Goal: Task Accomplishment & Management: Use online tool/utility

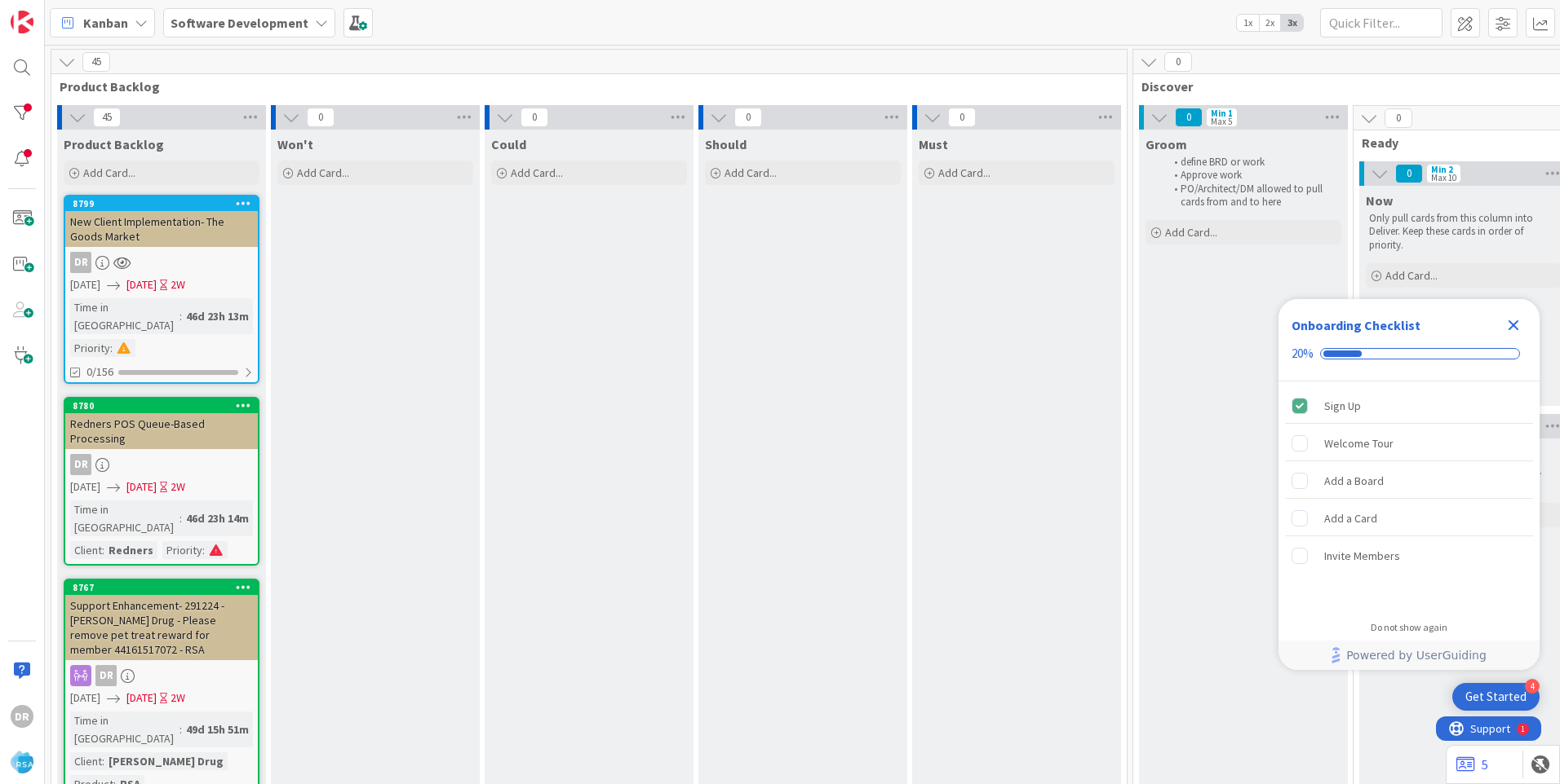
click at [1511, 328] on icon "Close Checklist" at bounding box center [1513, 325] width 11 height 11
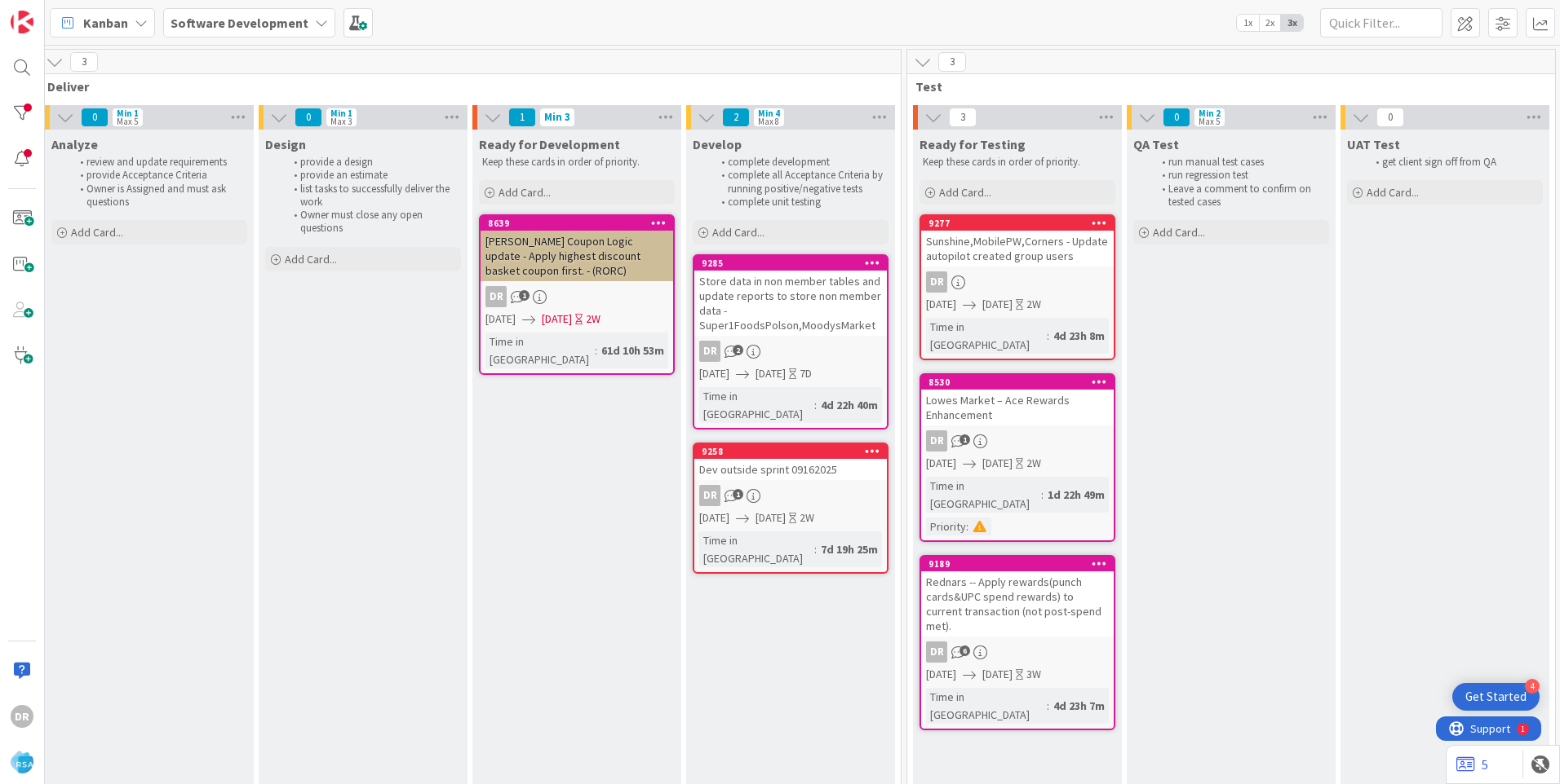
scroll to position [0, 1771]
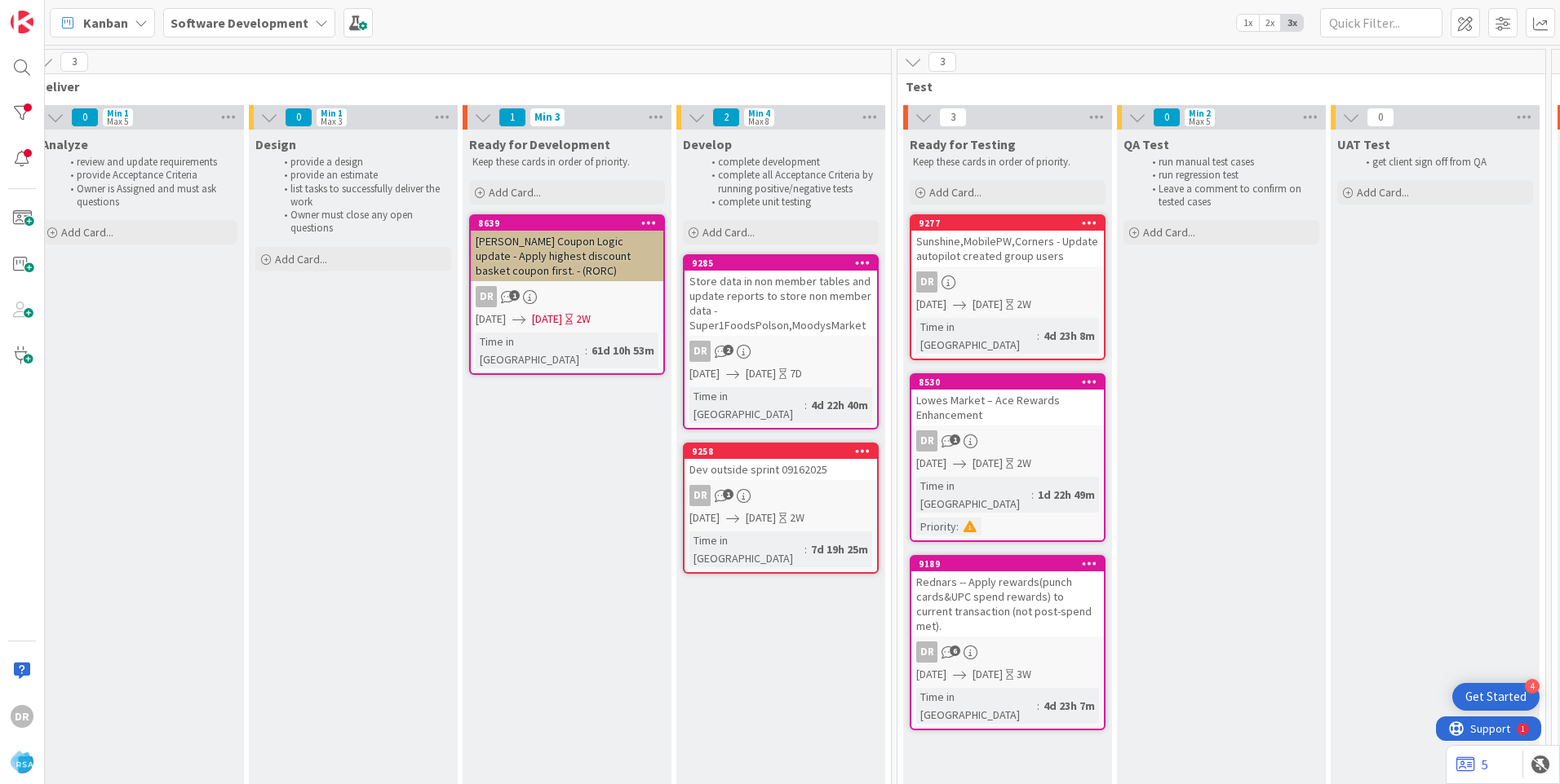
click at [786, 459] on div "Dev outside sprint 09162025" at bounding box center [780, 469] width 193 height 21
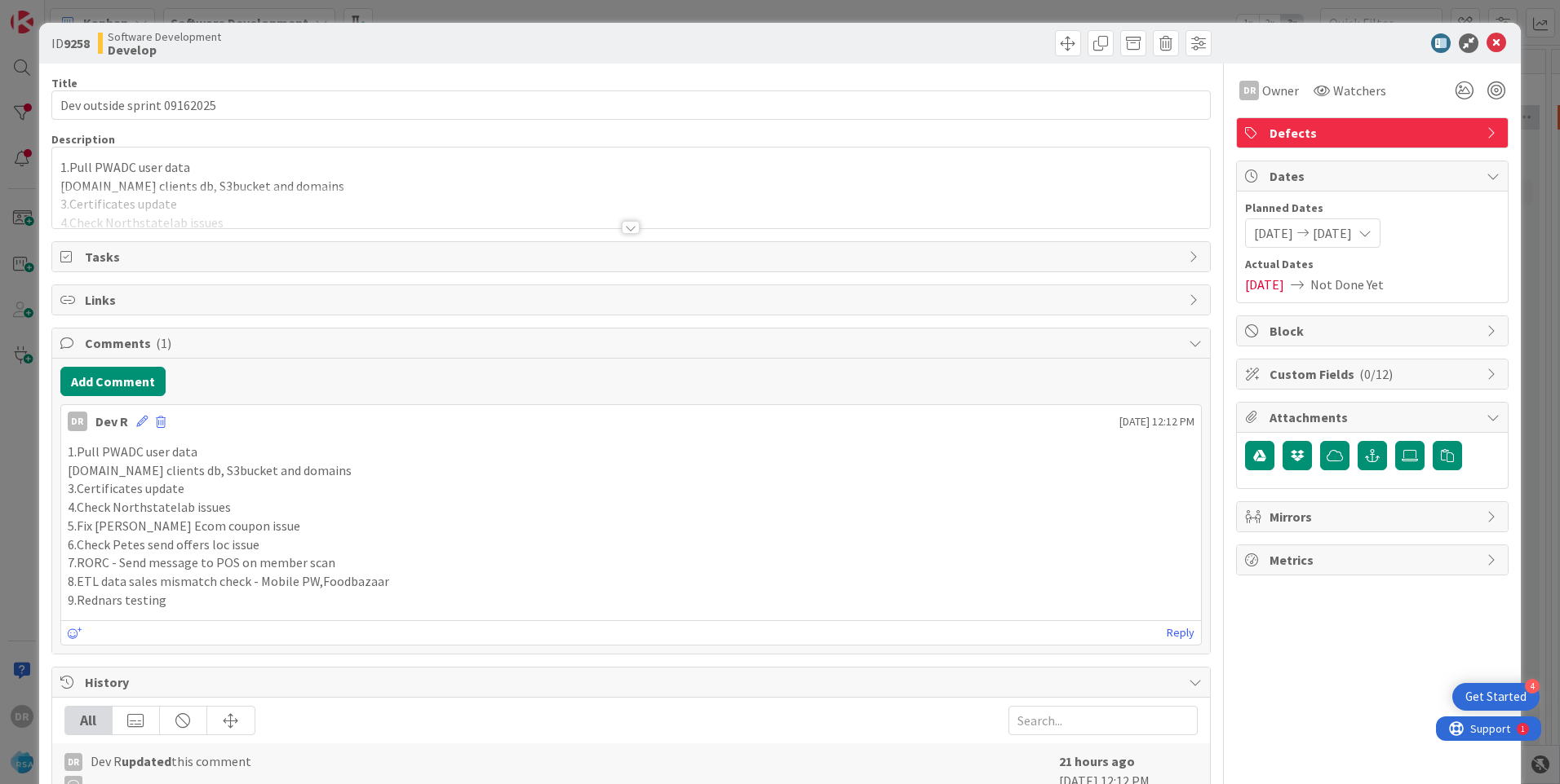
click at [261, 220] on div at bounding box center [631, 207] width 1158 height 42
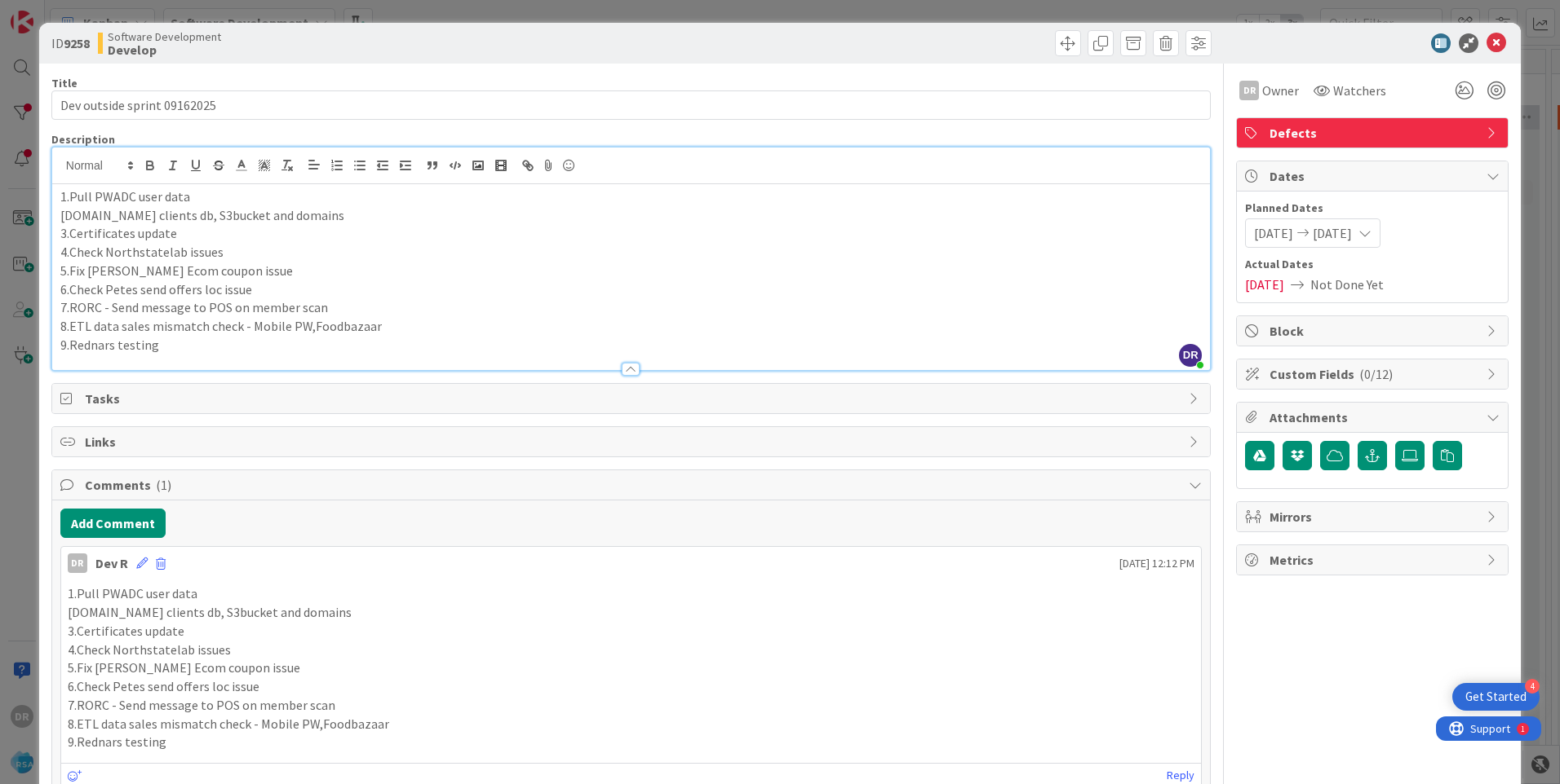
click at [207, 341] on p "9.Rednars testing" at bounding box center [630, 345] width 1141 height 19
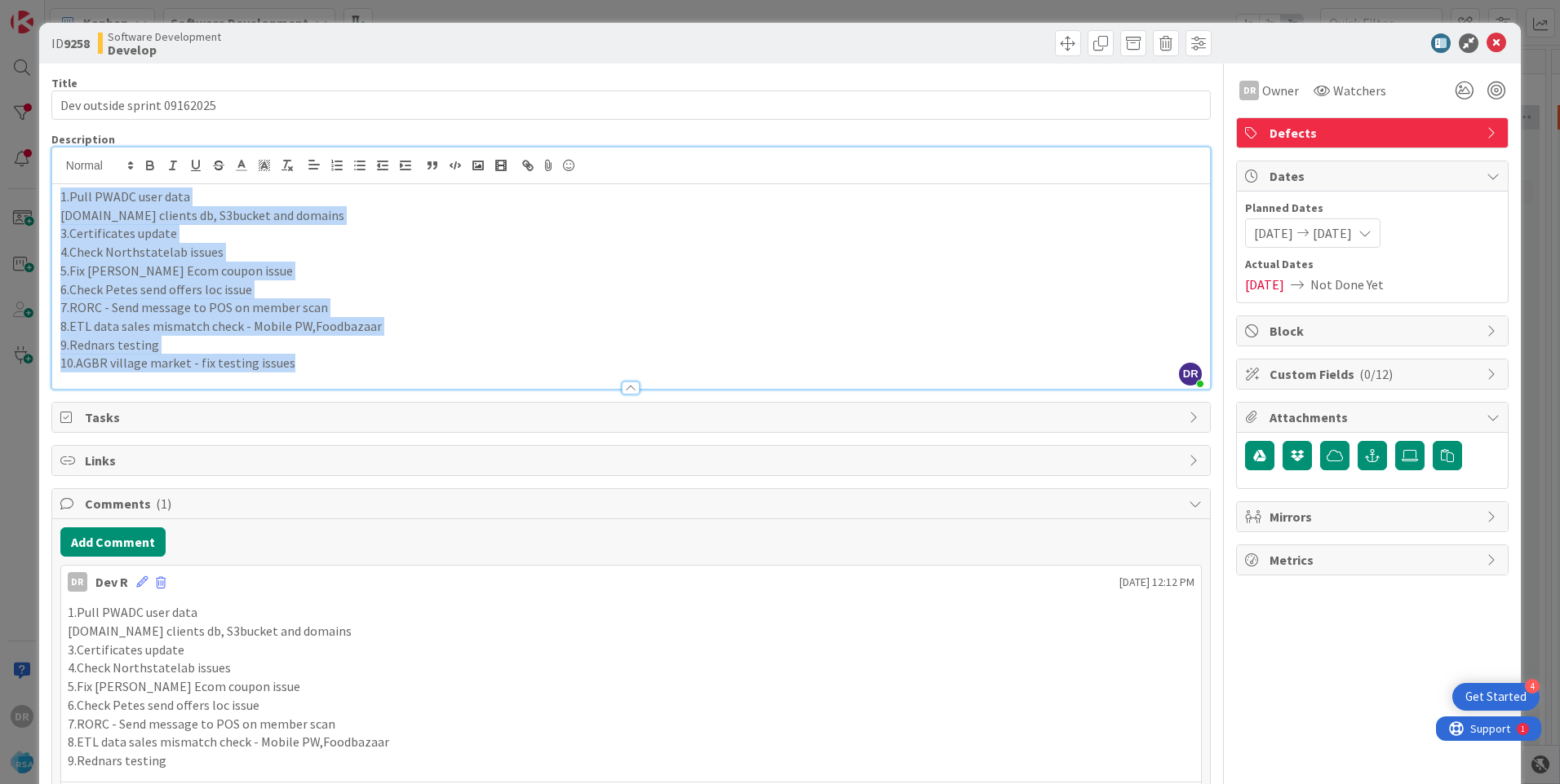
copy div "1.Pull PWADC user data 2.New clients db, S3bucket and domains 3.Certificates up…"
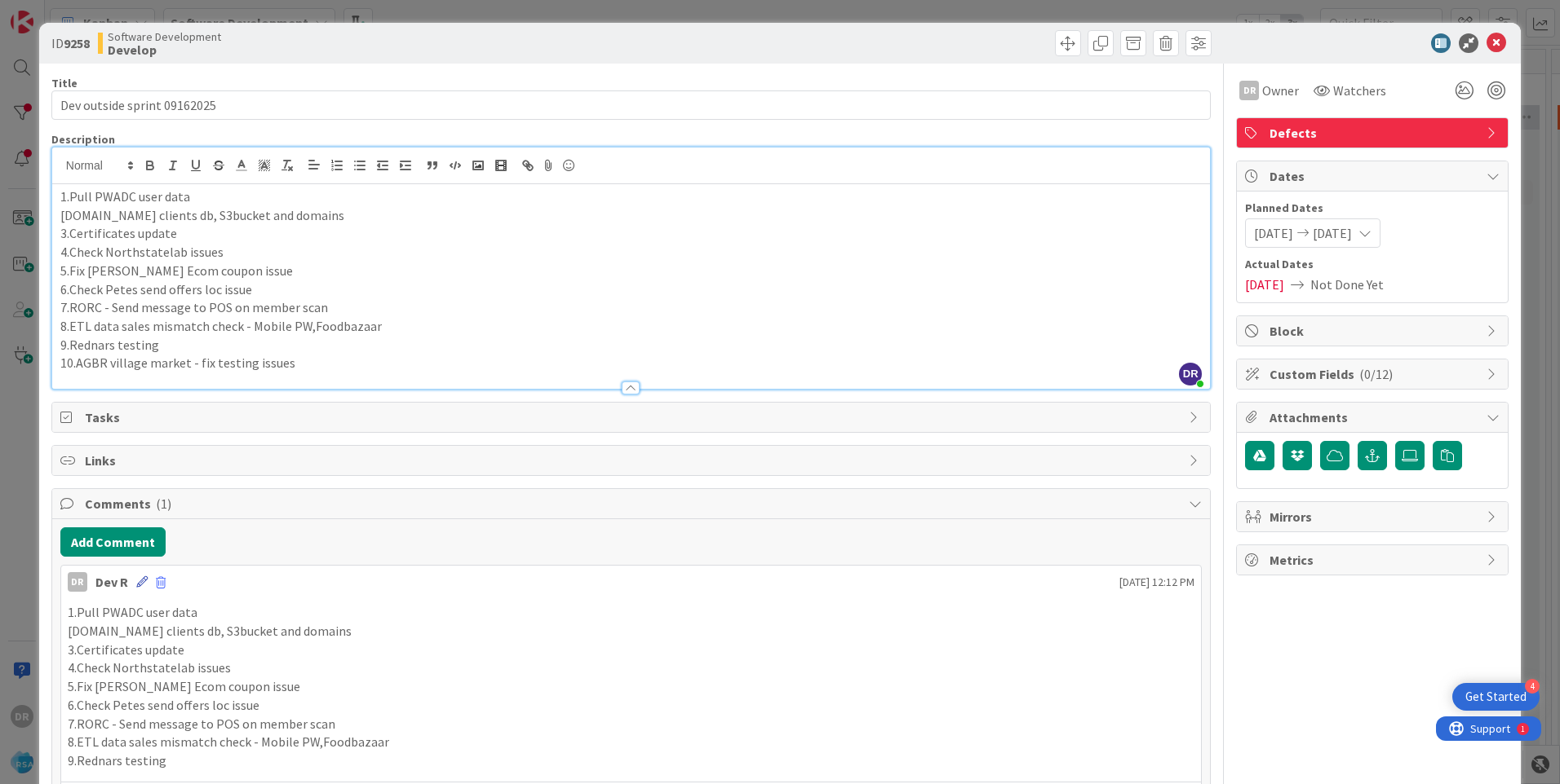
click at [141, 587] on icon at bounding box center [141, 582] width 11 height 11
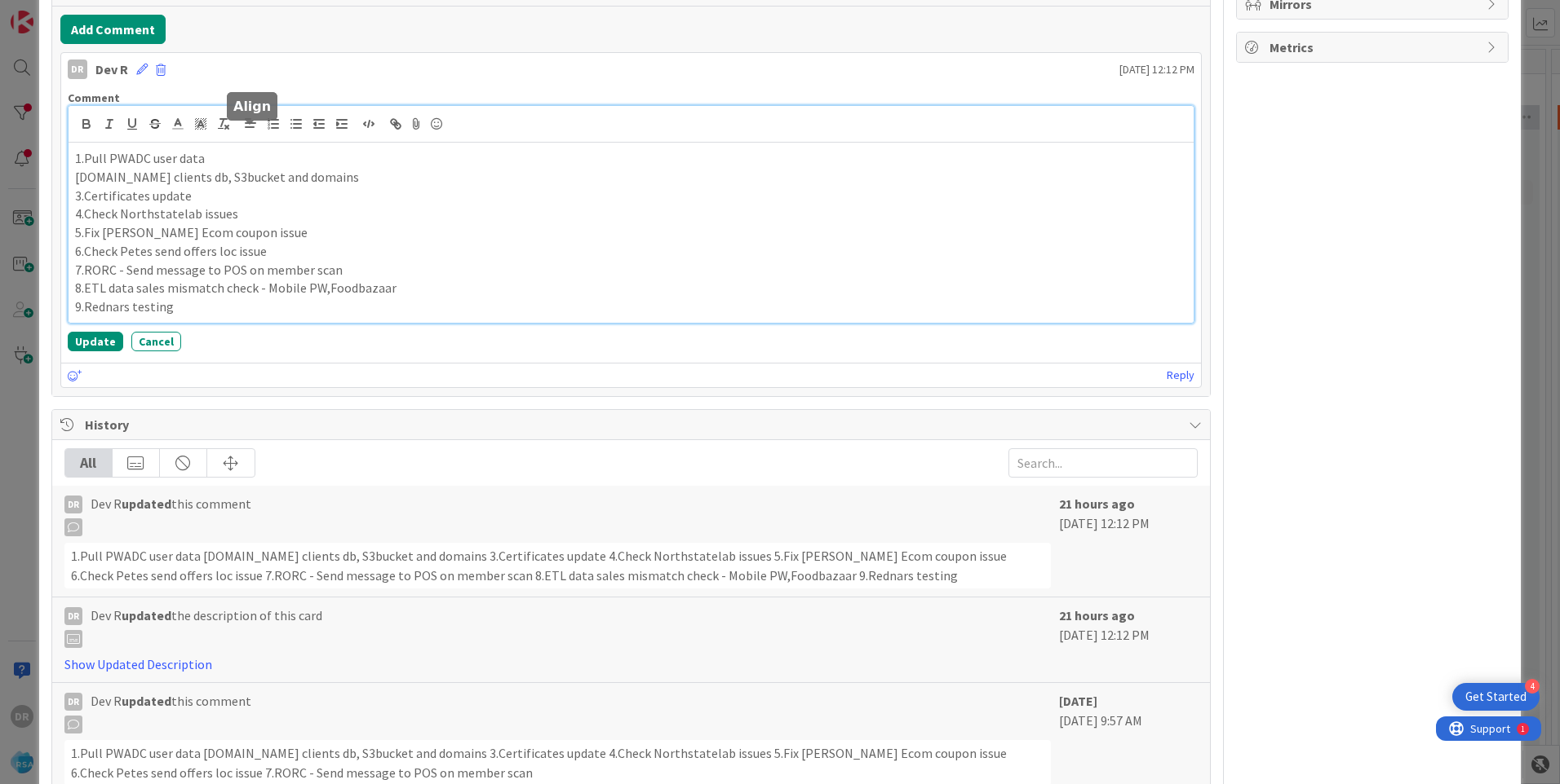
scroll to position [533, 0]
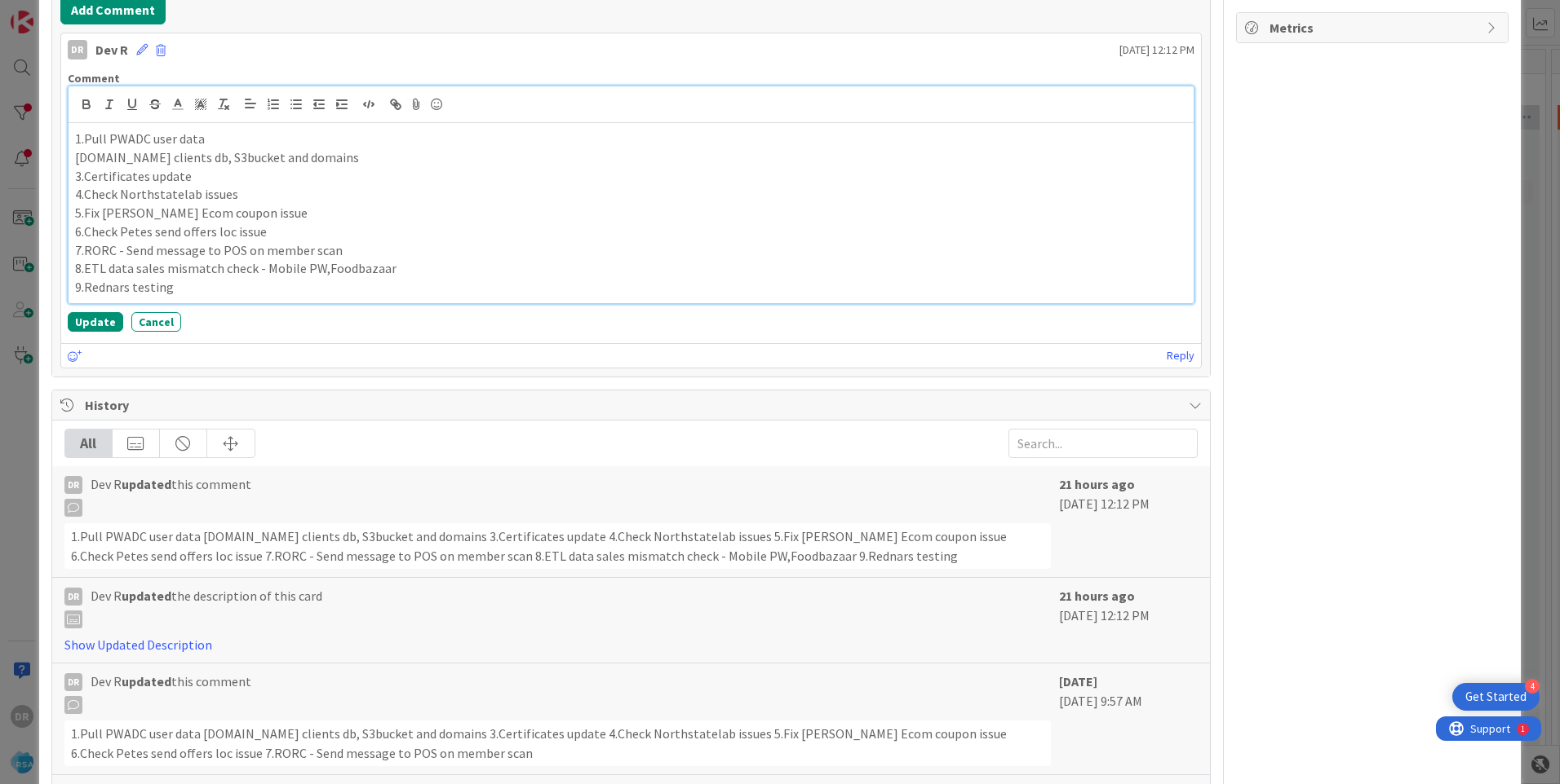
click at [229, 275] on p "8.ETL data sales mismatch check - Mobile PW,Foodbazaar" at bounding box center [631, 268] width 1112 height 19
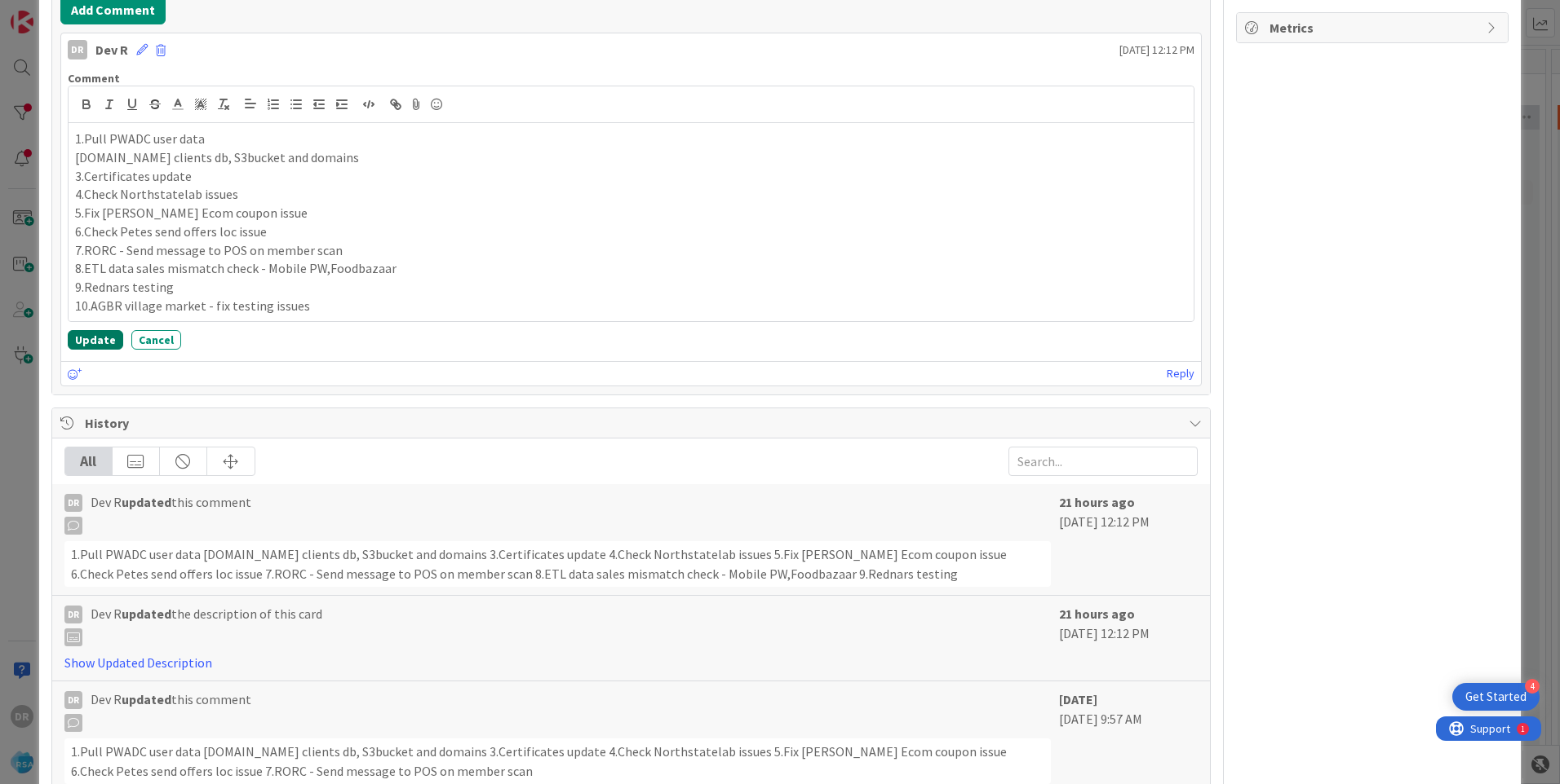
click at [92, 340] on button "Update" at bounding box center [96, 340] width 56 height 20
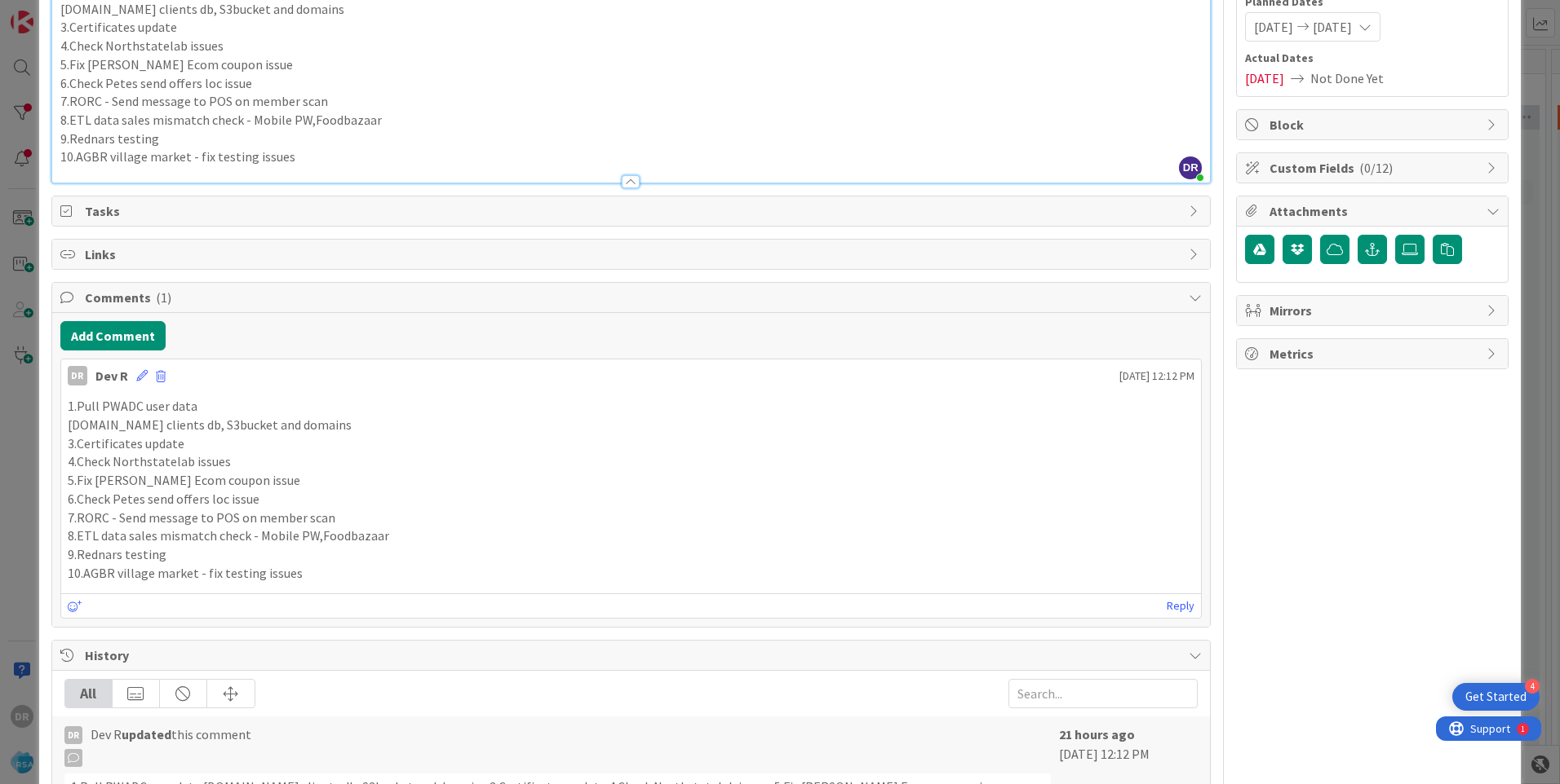
scroll to position [0, 0]
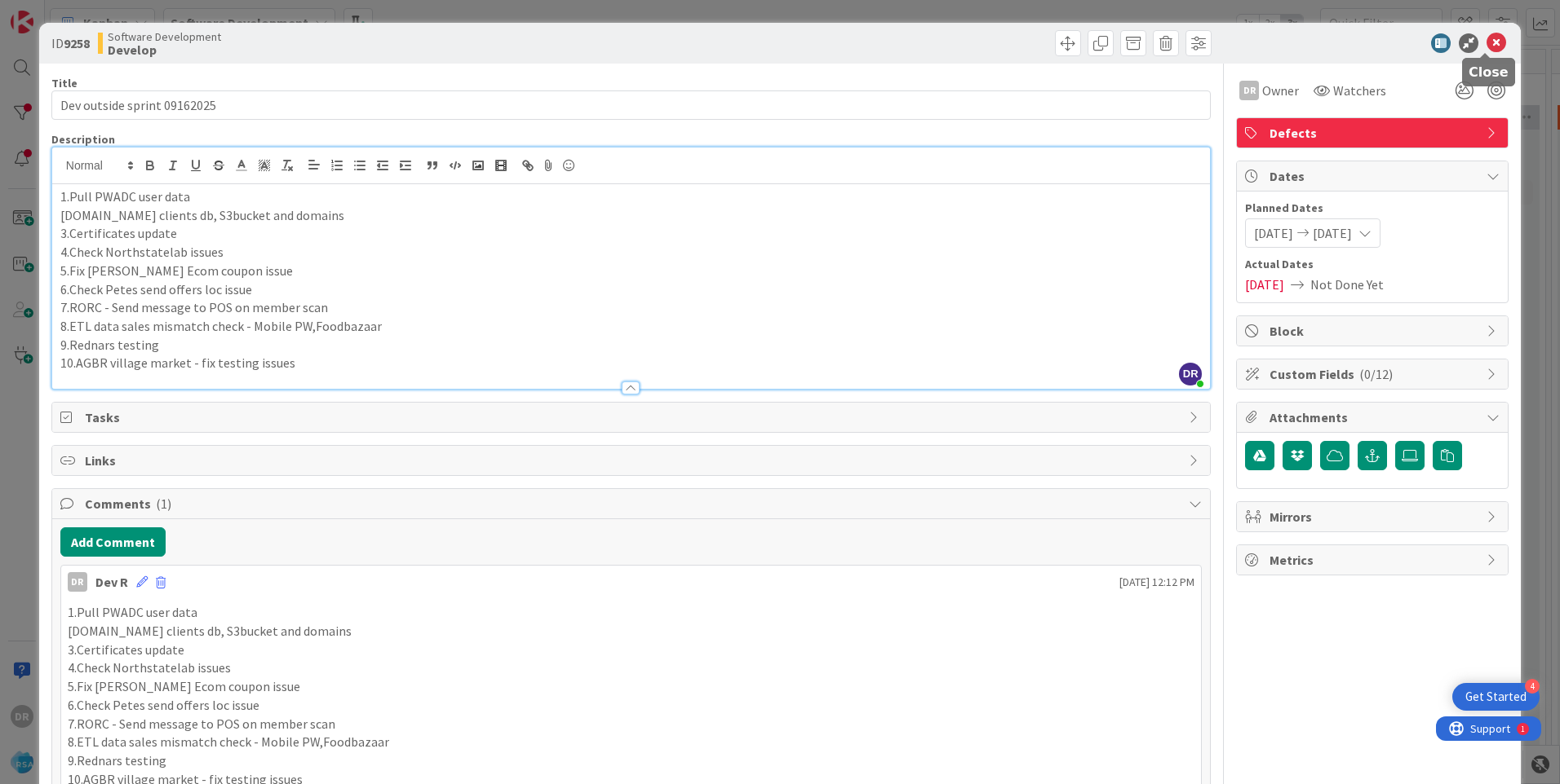
click at [1486, 43] on icon at bounding box center [1496, 44] width 20 height 20
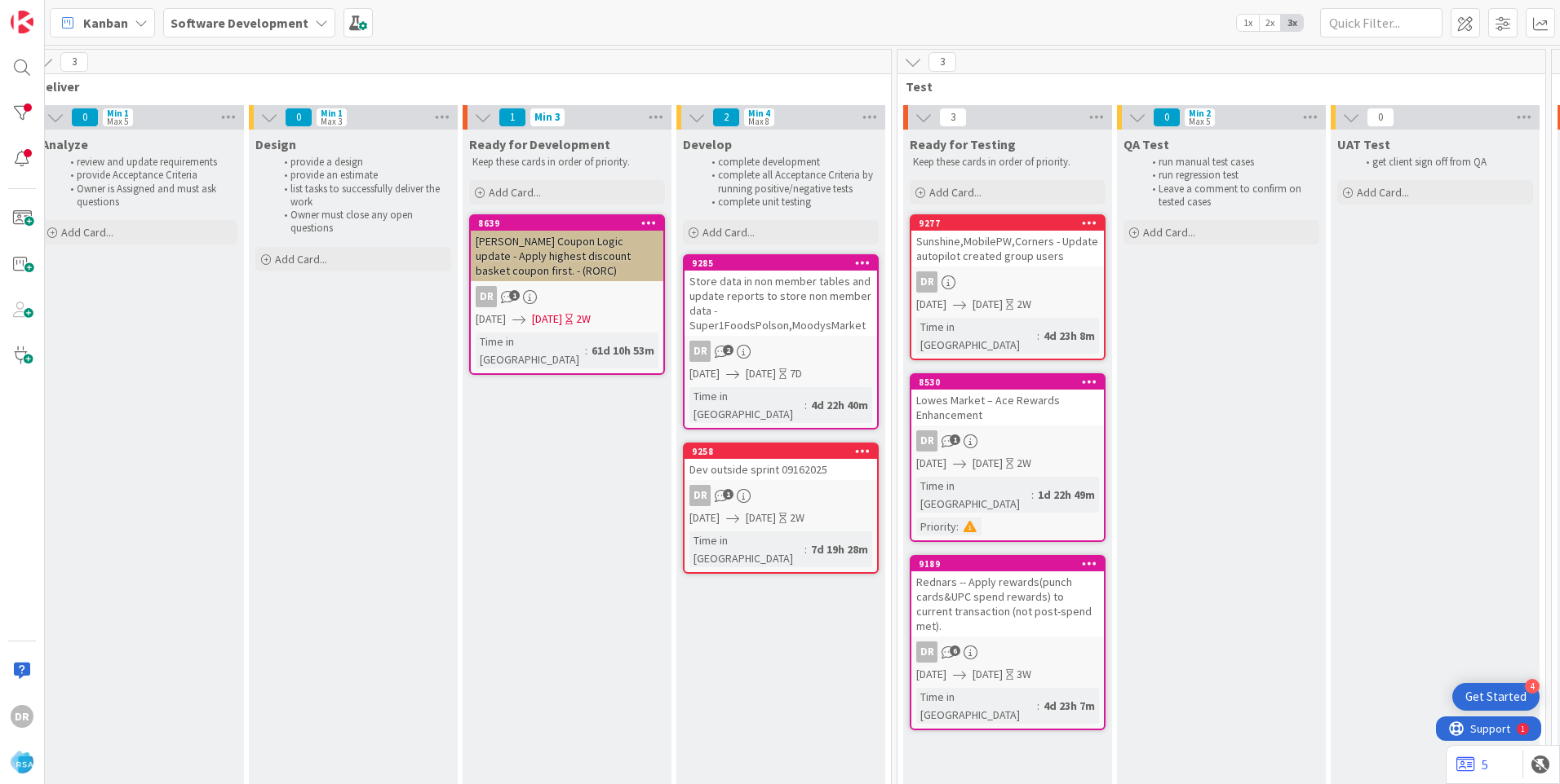
click at [748, 459] on div "Dev outside sprint 09162025" at bounding box center [780, 469] width 193 height 21
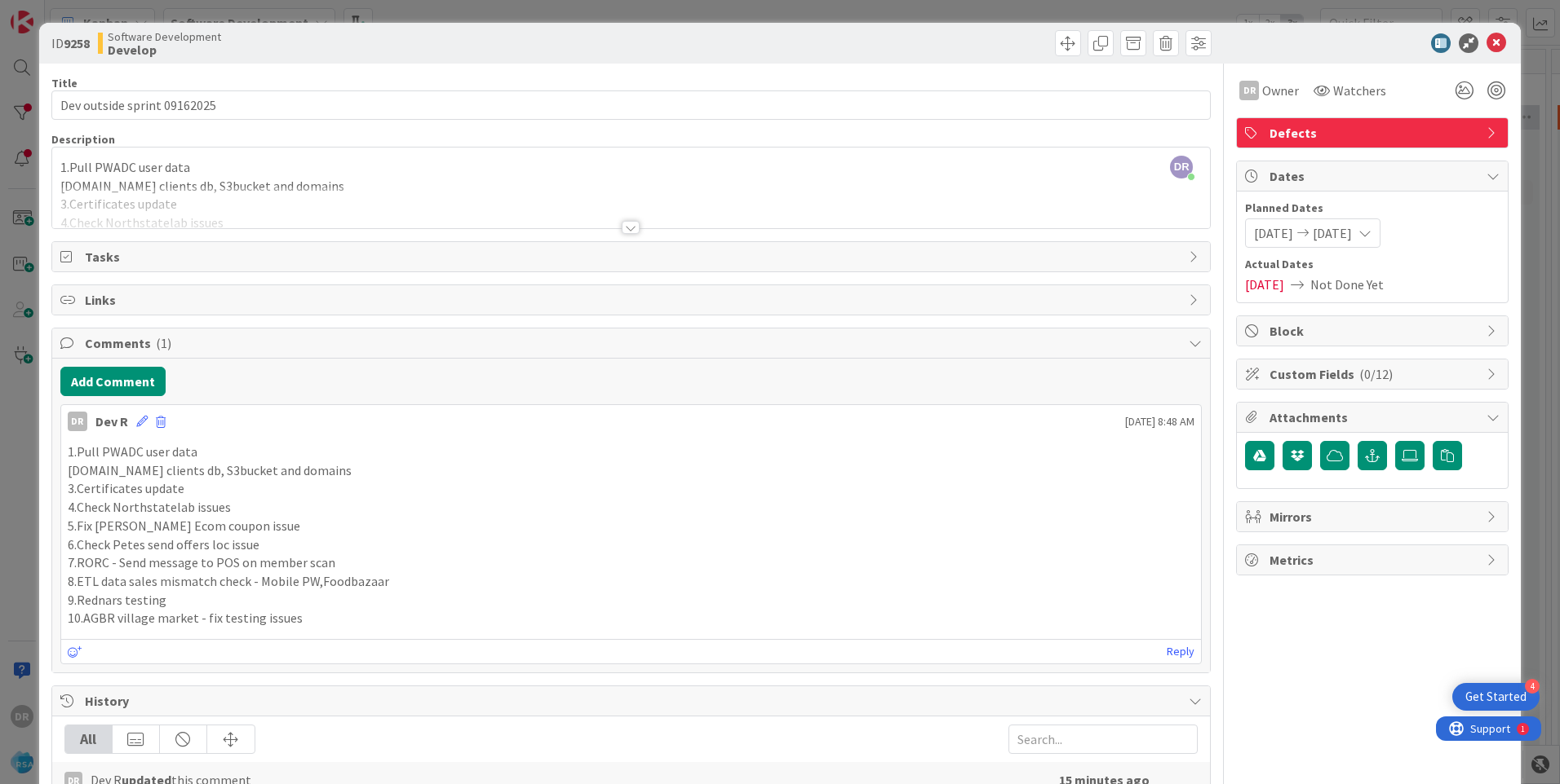
click at [177, 198] on div at bounding box center [631, 207] width 1158 height 42
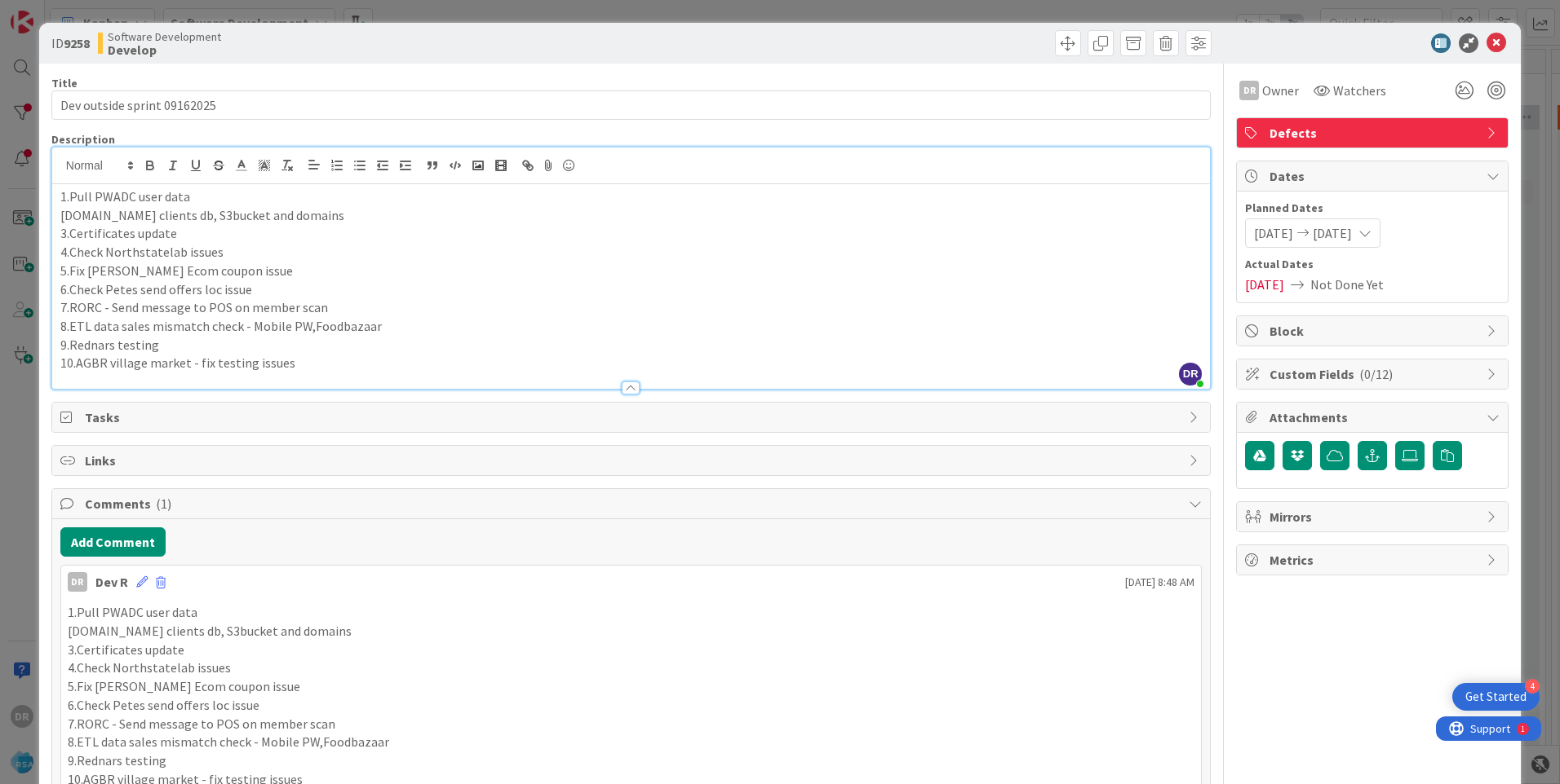
click at [319, 360] on p "10.AGBR village market - fix testing issues" at bounding box center [630, 363] width 1141 height 19
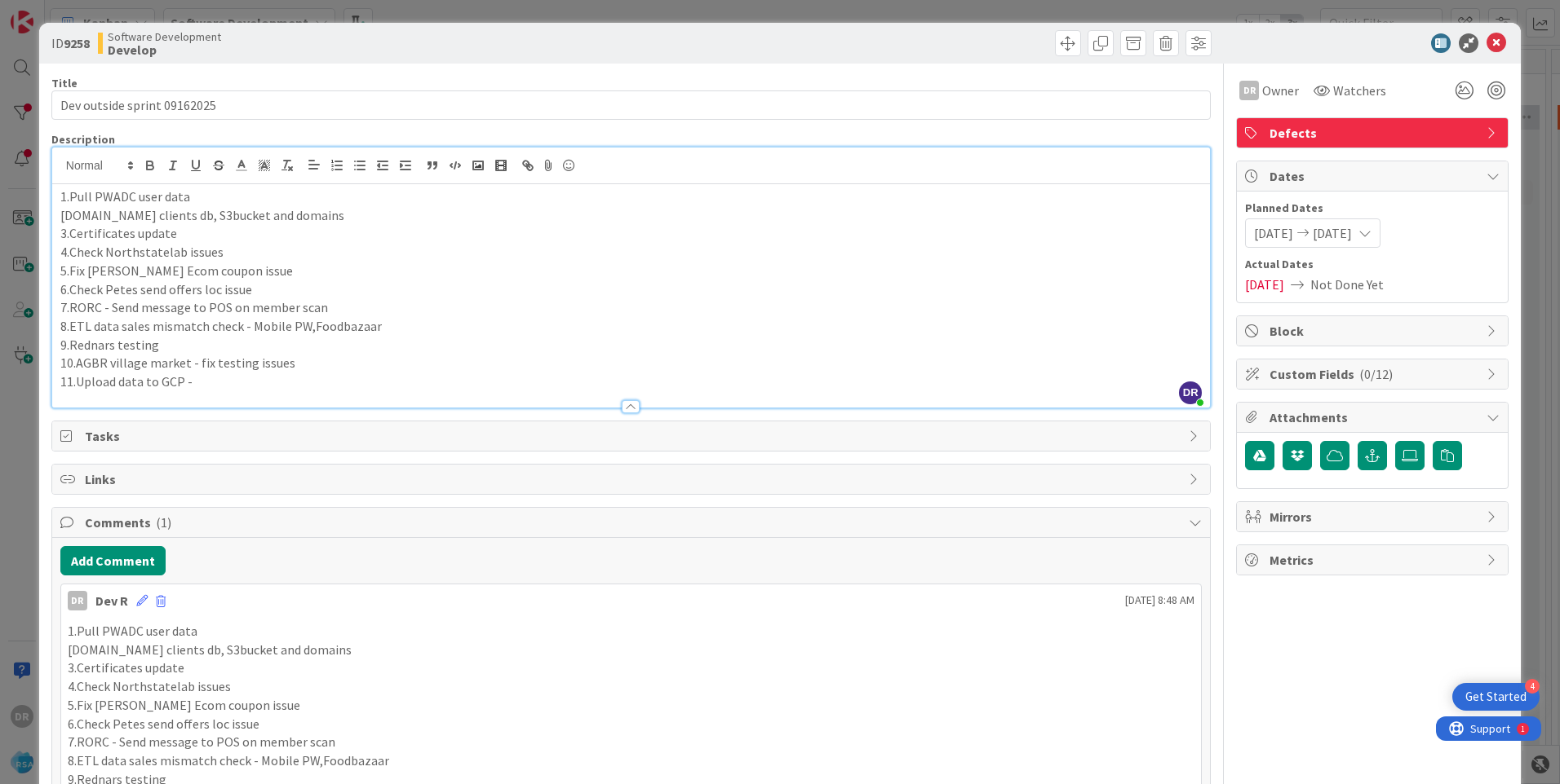
click at [239, 384] on p "11.Upload data to GCP -" at bounding box center [630, 382] width 1141 height 19
click at [317, 386] on p "11.Upload data to GCP - SonsOfStMichael,RSA_ColquittPicNSav,RSA_CutBankBigSkyFo…" at bounding box center [630, 382] width 1141 height 19
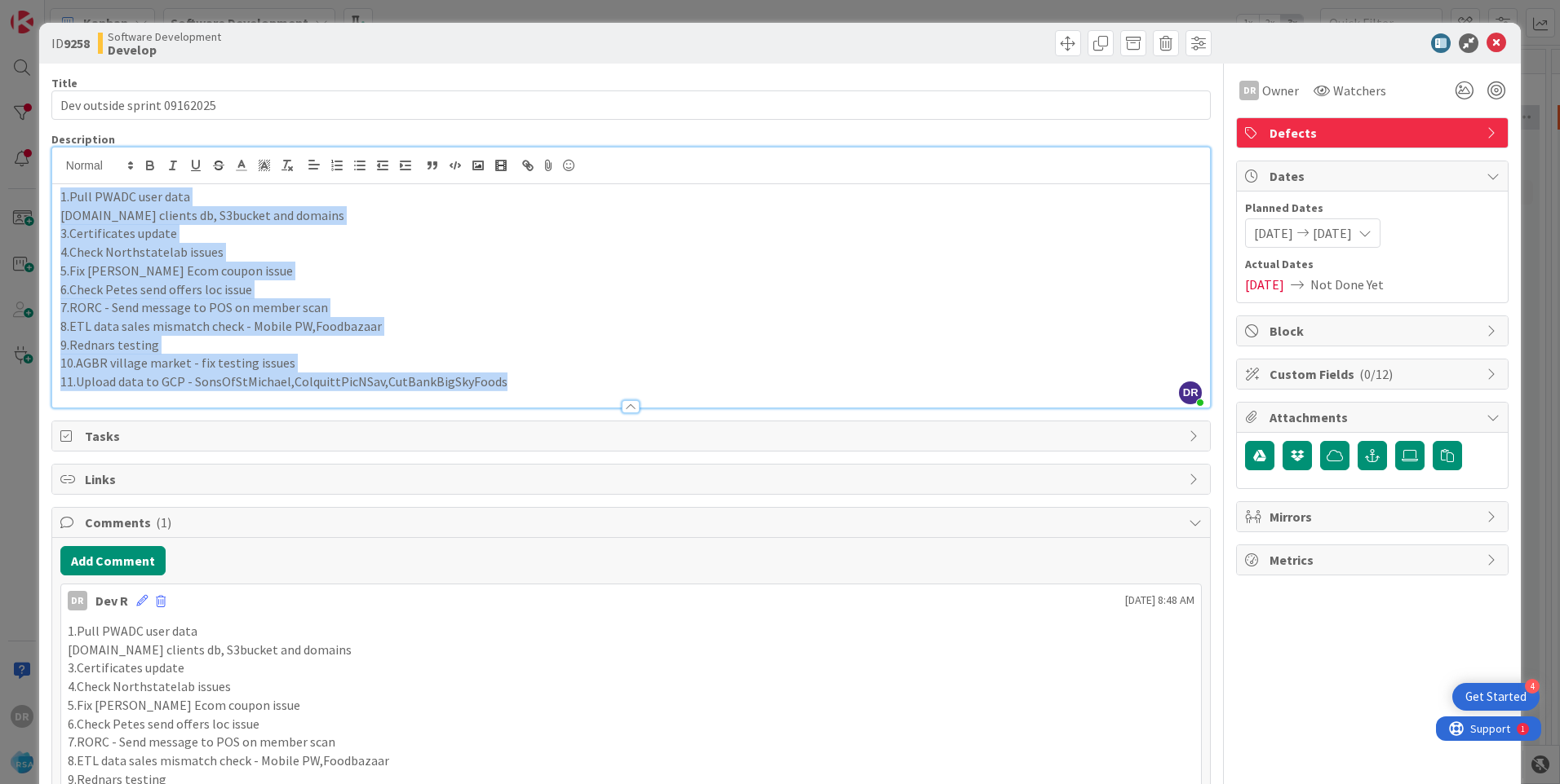
copy div "1.Pull PWADC user data 2.New clients db, S3bucket and domains 3.Certificates up…"
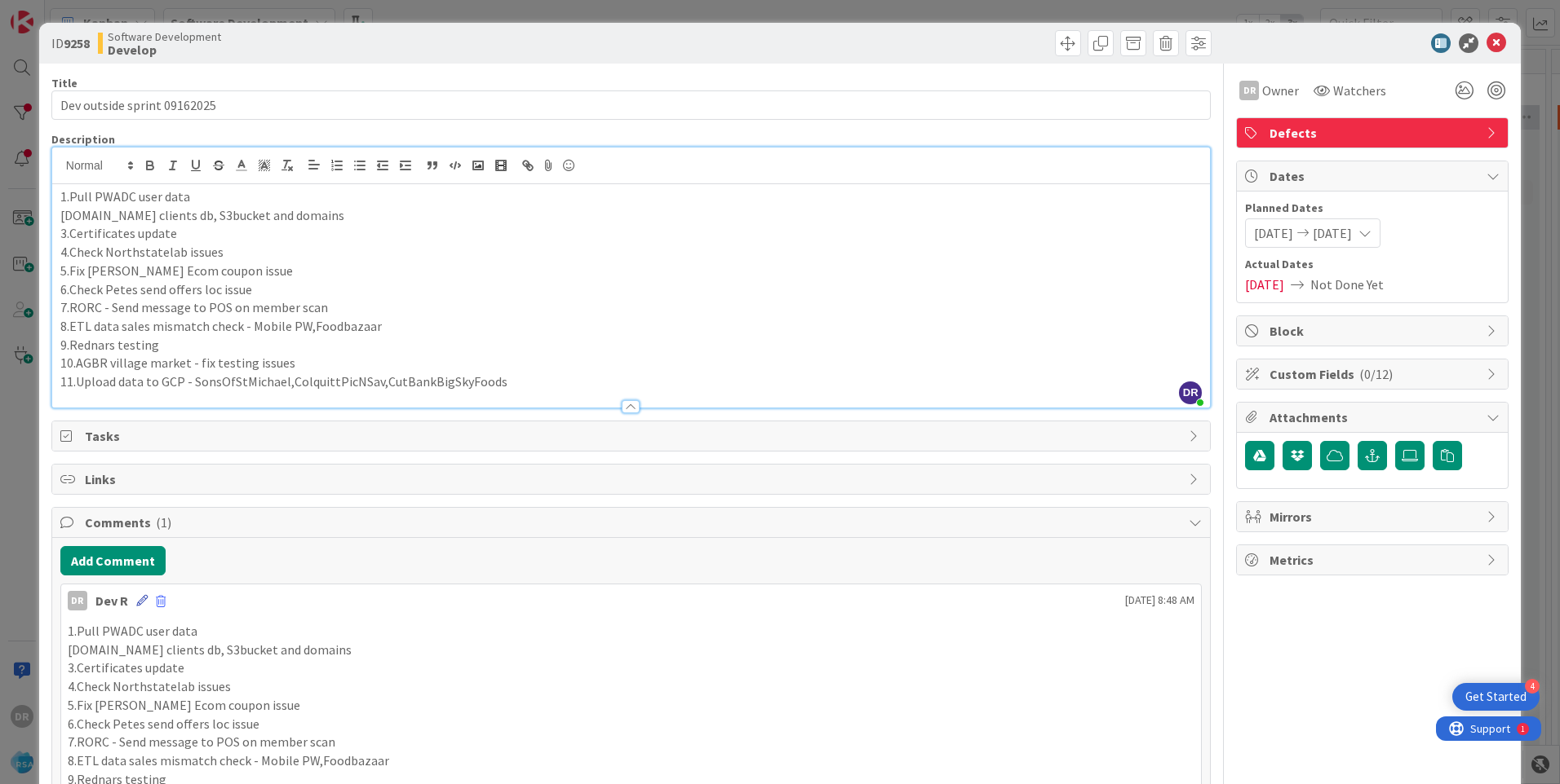
click at [140, 601] on icon at bounding box center [141, 600] width 11 height 11
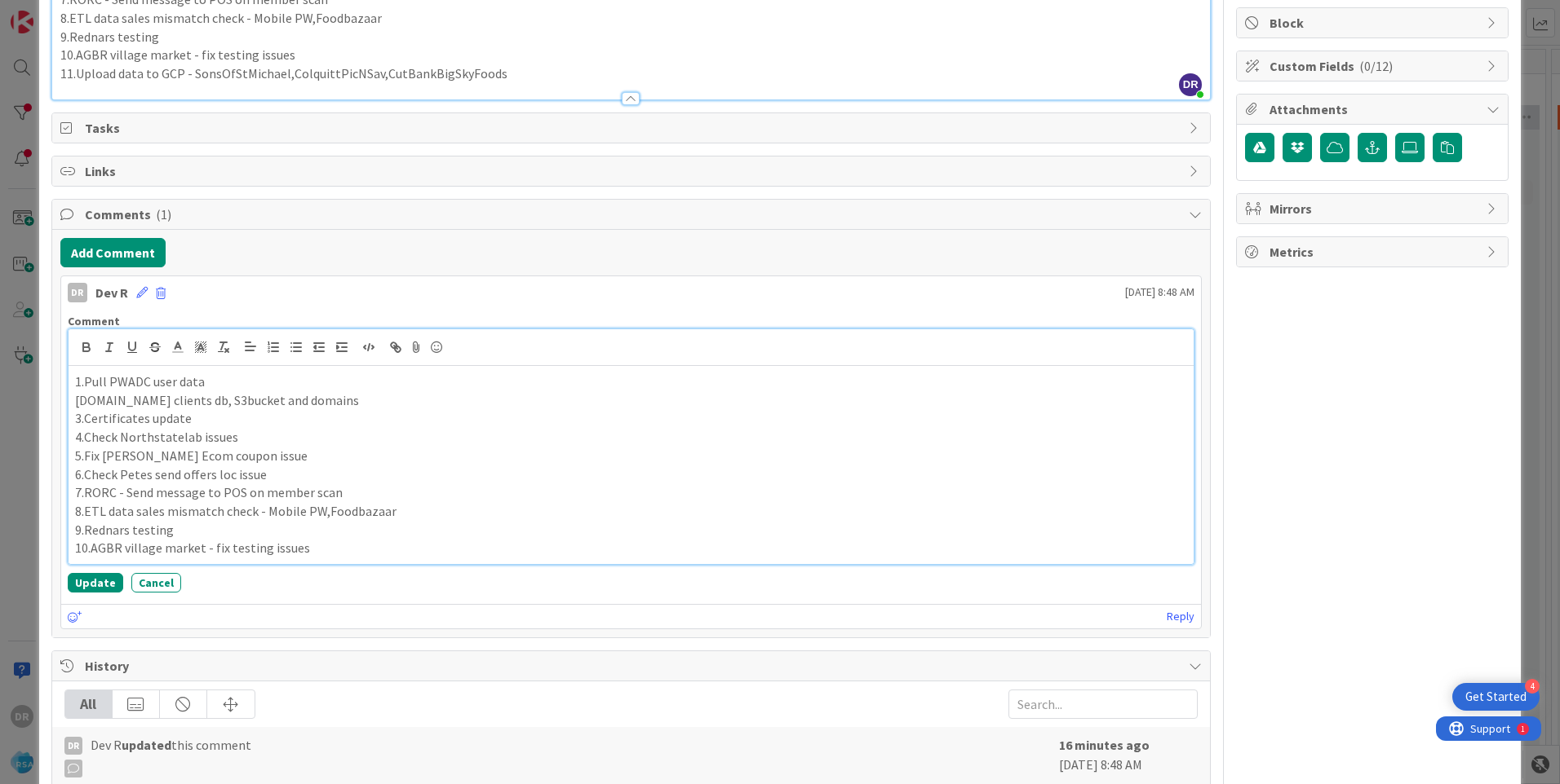
scroll to position [324, 0]
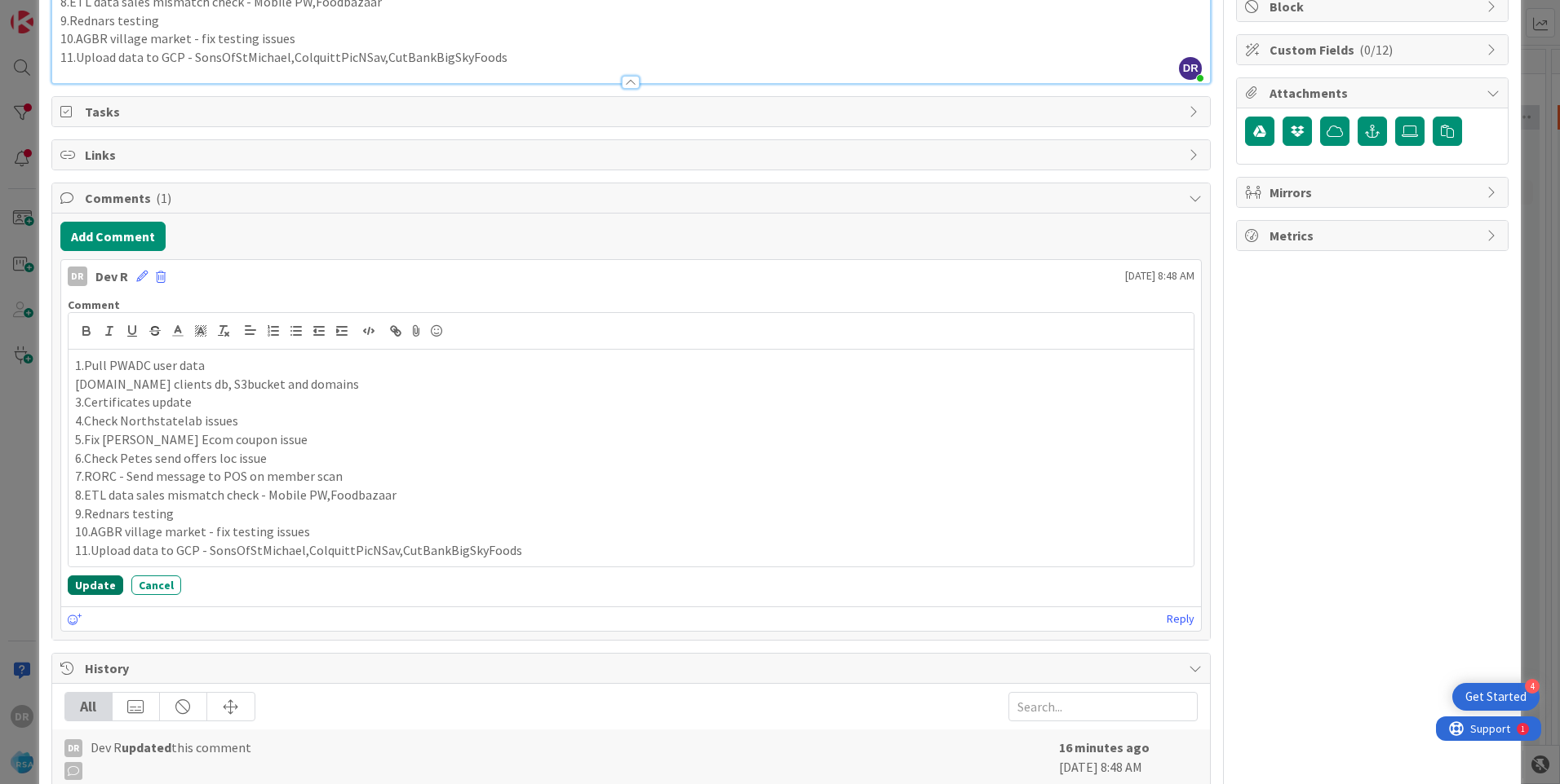
click at [94, 582] on button "Update" at bounding box center [96, 586] width 56 height 20
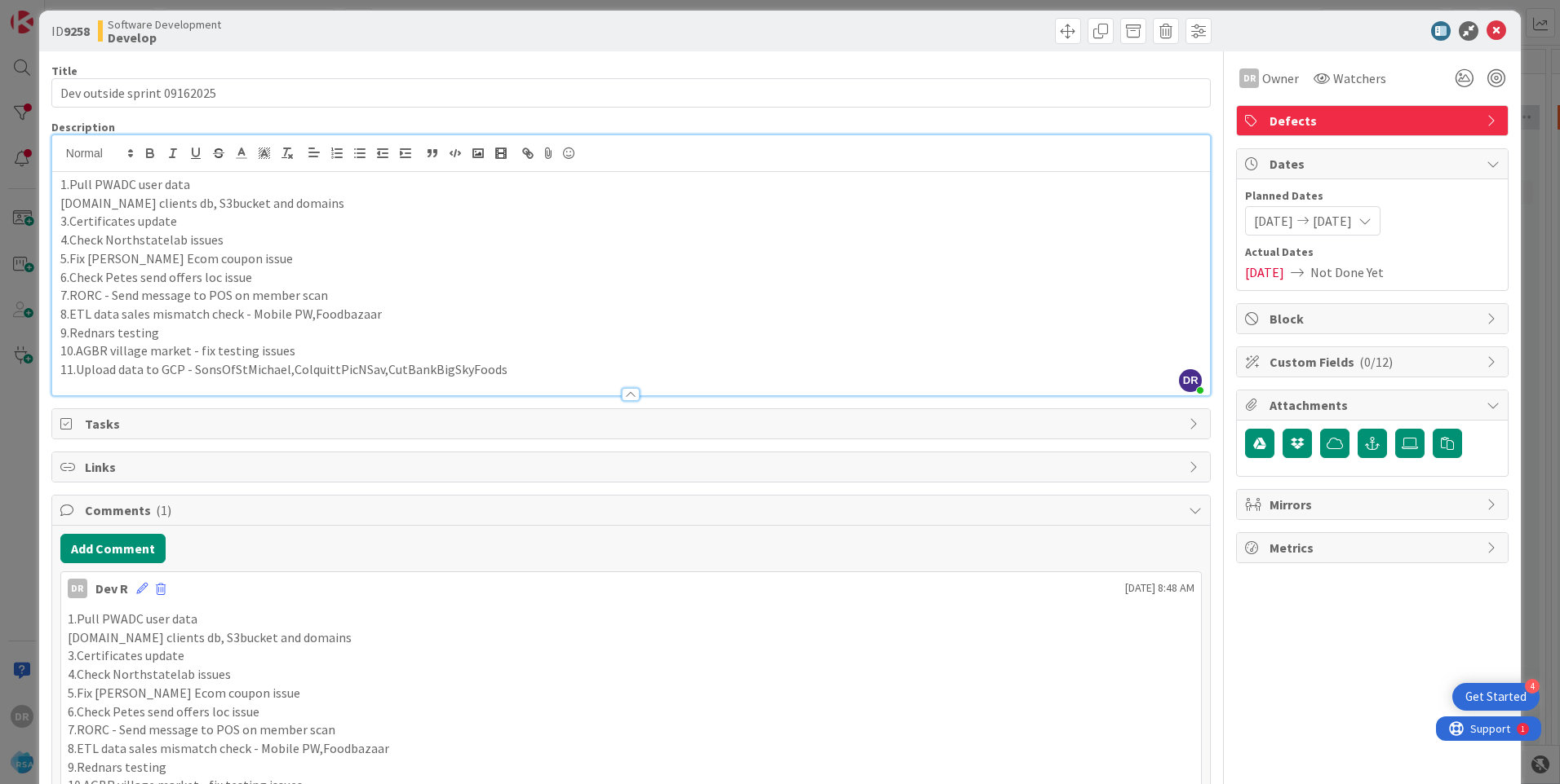
scroll to position [0, 0]
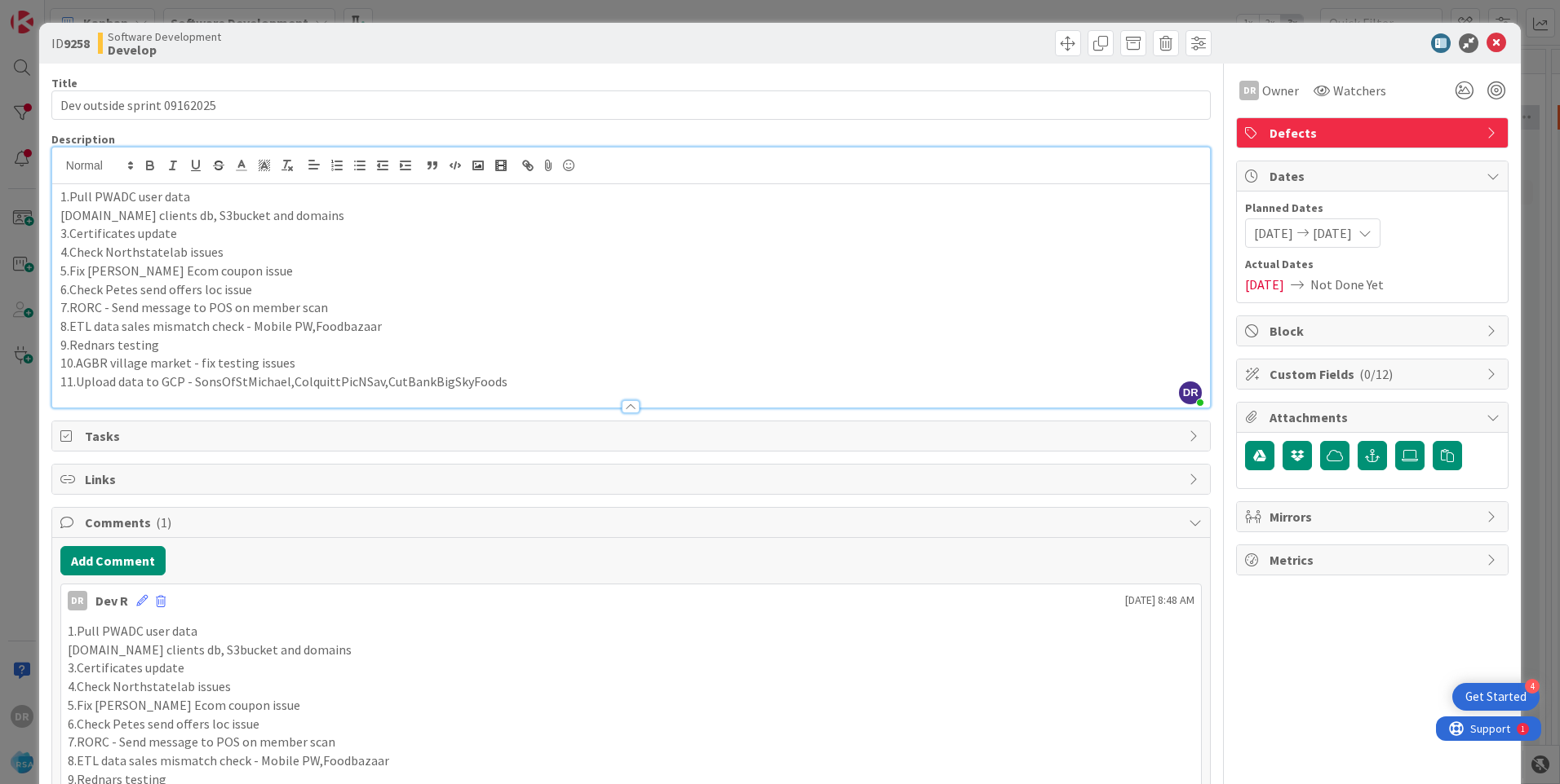
click at [302, 214] on p "2.New clients db, S3bucket and domains" at bounding box center [630, 215] width 1141 height 19
click at [399, 216] on p "2.New clients db, S3bucket and domains - sonsofstmichael," at bounding box center [630, 215] width 1141 height 19
click at [511, 220] on p "2.New clients db, S3bucket and domains - sonsofstmichael,colquittpicnsav," at bounding box center [630, 215] width 1141 height 19
click at [601, 220] on p "2.New clients db, S3bucket and domains - sonsofstmichael,colquittpicnsav,jackan…" at bounding box center [630, 215] width 1141 height 19
drag, startPoint x: 722, startPoint y: 214, endPoint x: 254, endPoint y: 220, distance: 468.0
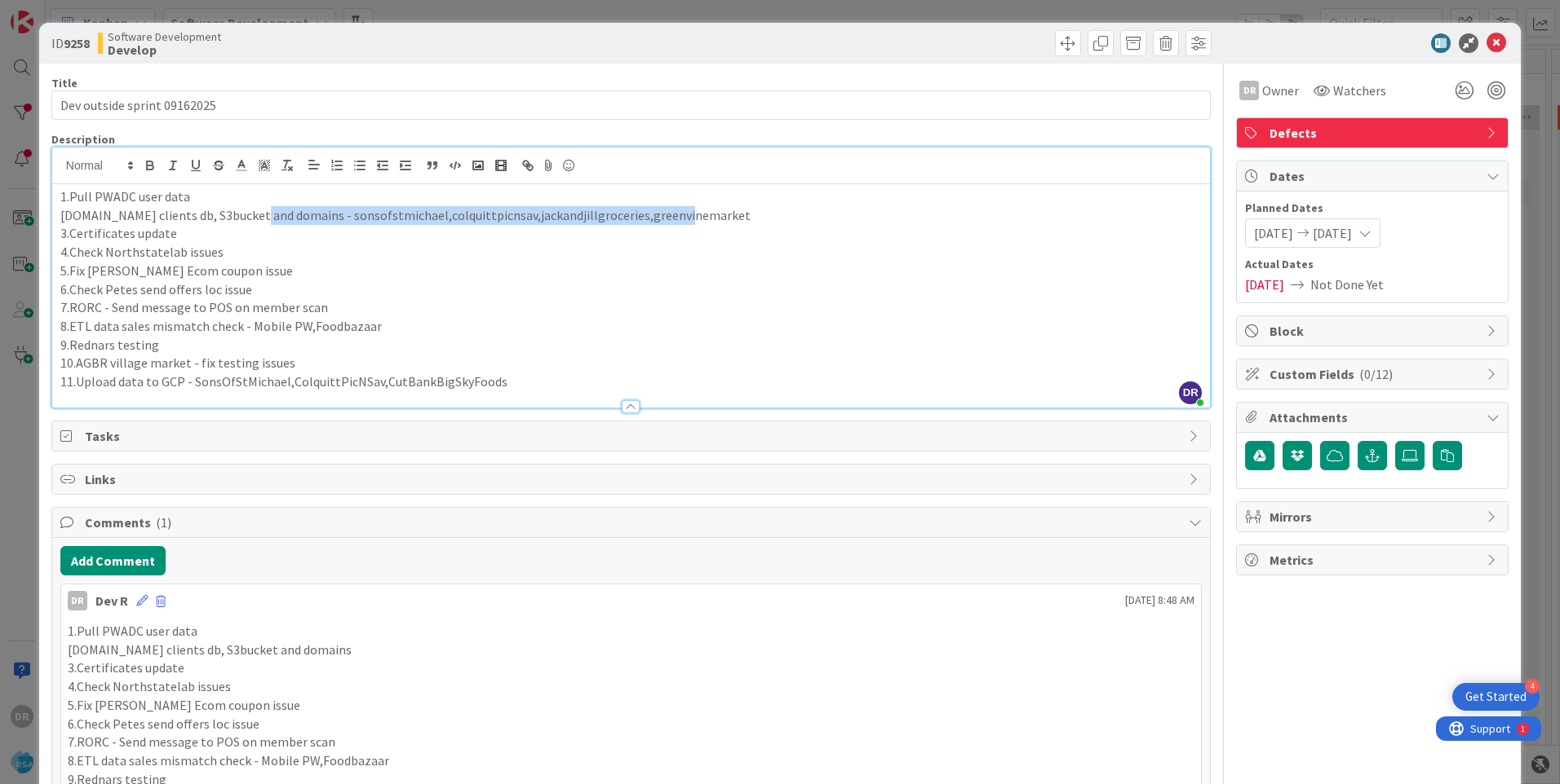
click at [254, 220] on p "2.New clients db, S3bucket and domains - sonsofstmichael,colquittpicnsav,jackan…" at bounding box center [630, 215] width 1141 height 19
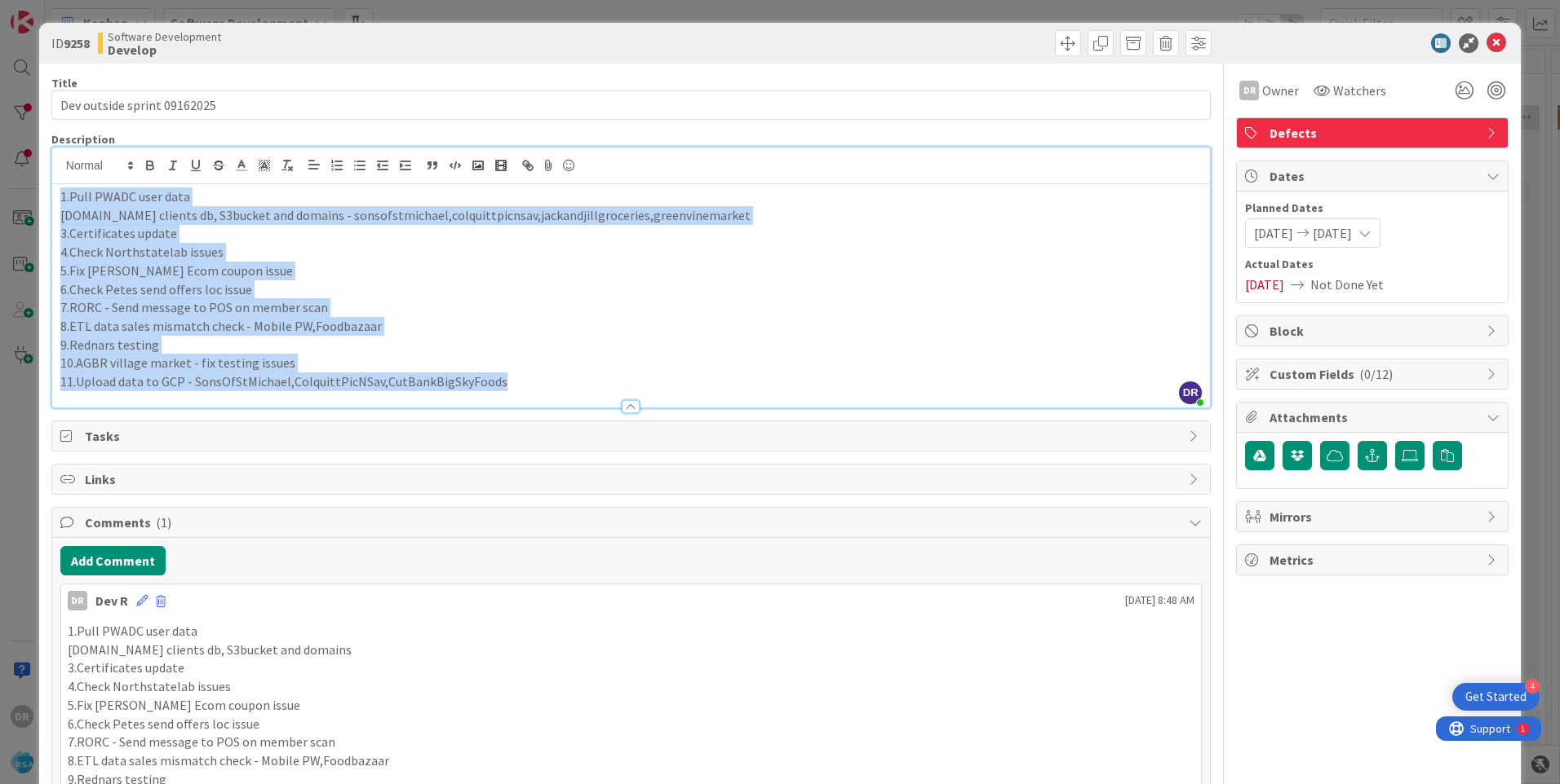
copy div "1.Pull PWADC user data 2.New clients db, S3bucket and domains - sonsofstmichael…"
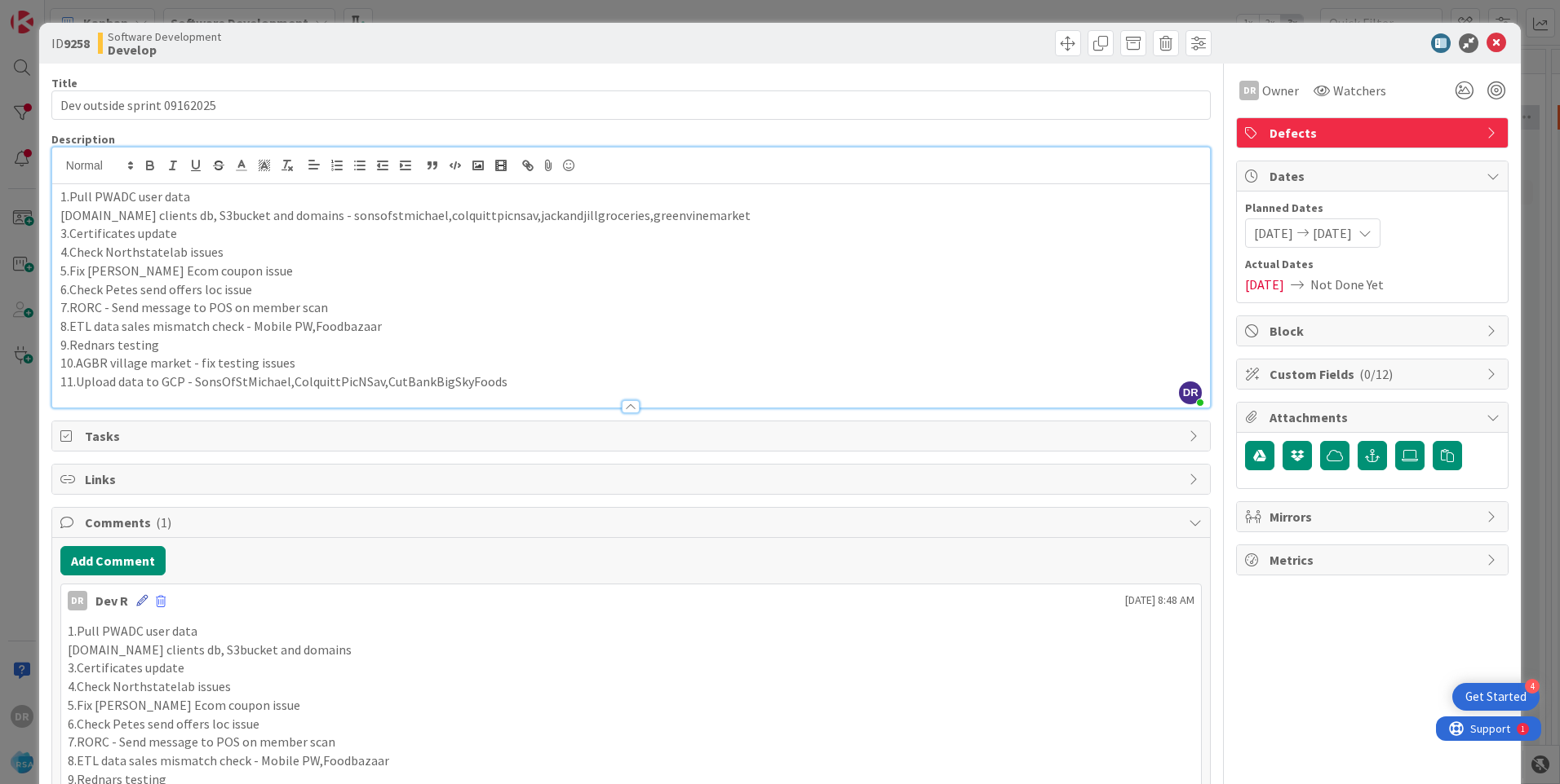
click at [139, 601] on icon at bounding box center [141, 600] width 11 height 11
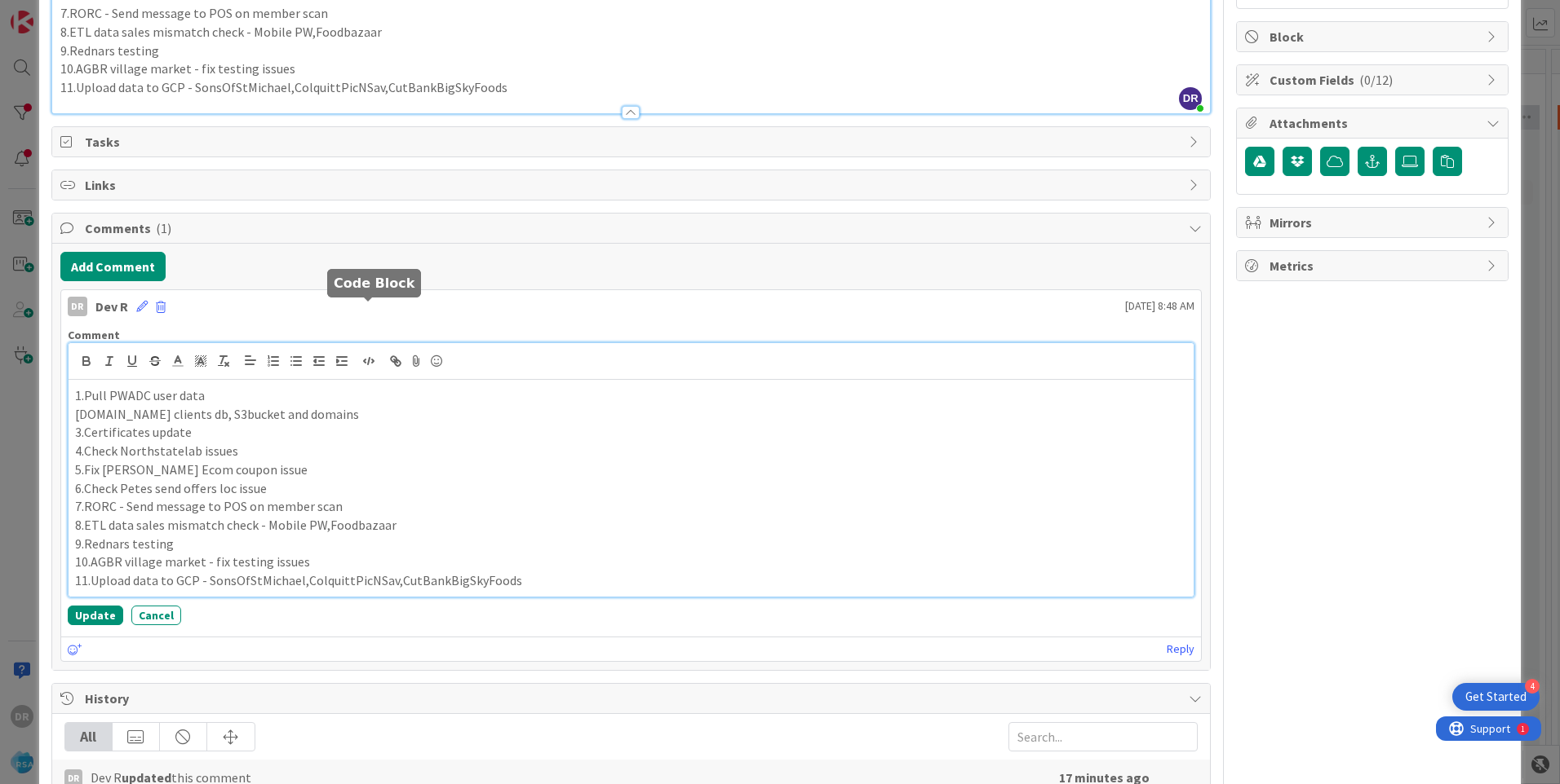
scroll to position [343, 0]
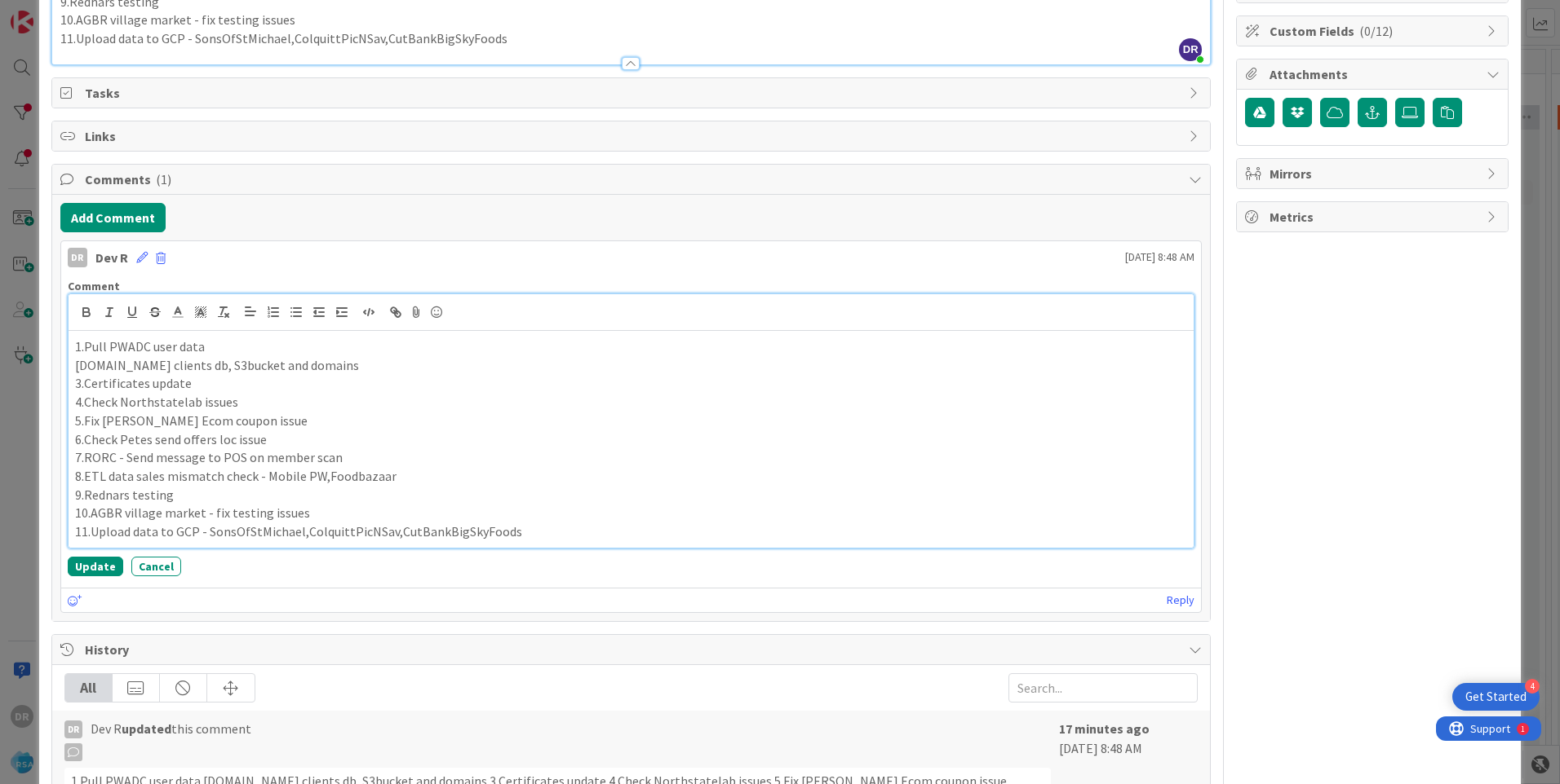
click at [386, 497] on p "9.Rednars testing" at bounding box center [631, 495] width 1112 height 19
click at [92, 565] on button "Update" at bounding box center [96, 567] width 56 height 20
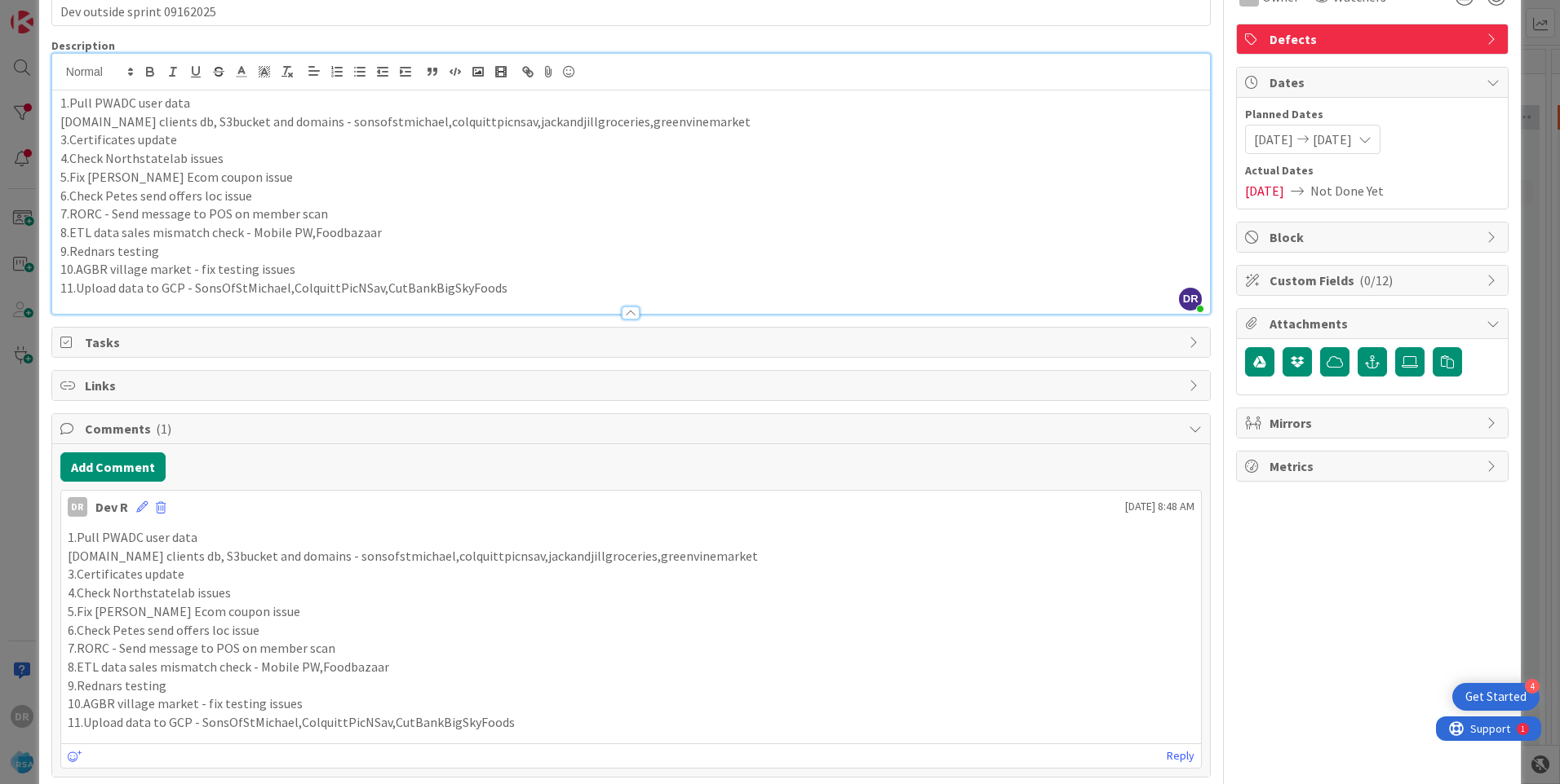
scroll to position [0, 0]
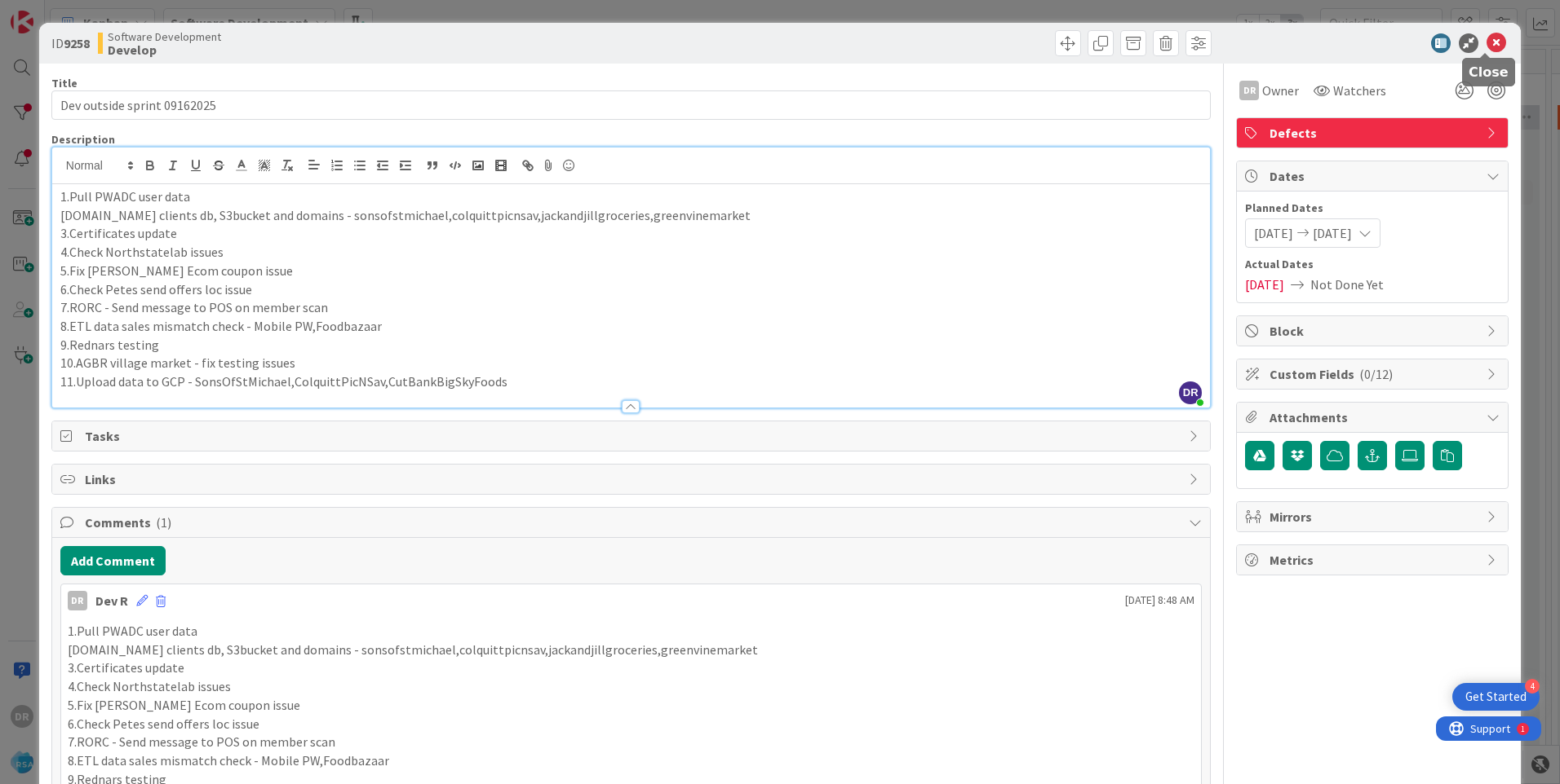
click at [1486, 40] on icon at bounding box center [1496, 44] width 20 height 20
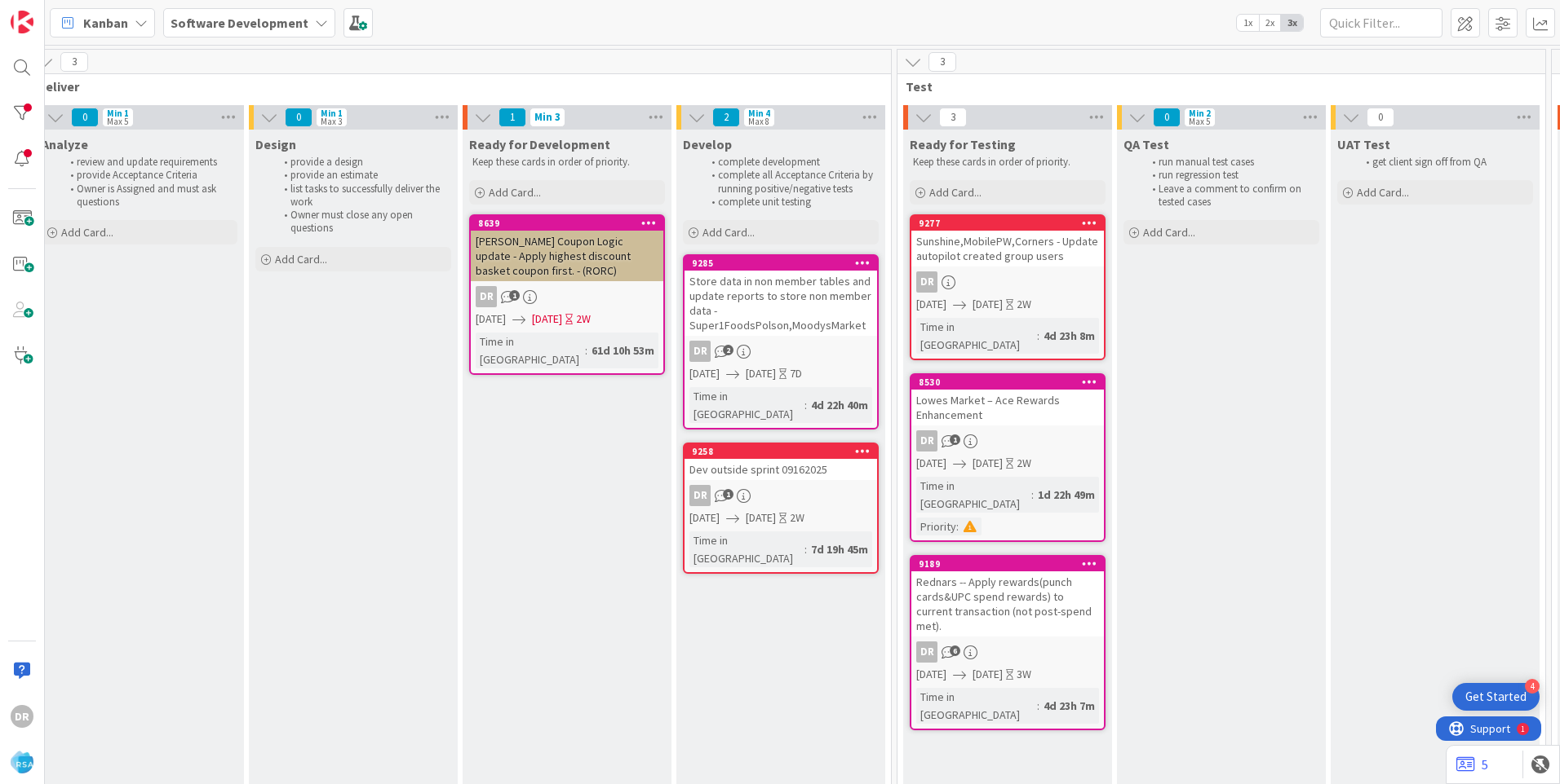
click at [748, 297] on div "Store data in non member tables and update reports to store non member data - S…" at bounding box center [780, 302] width 193 height 65
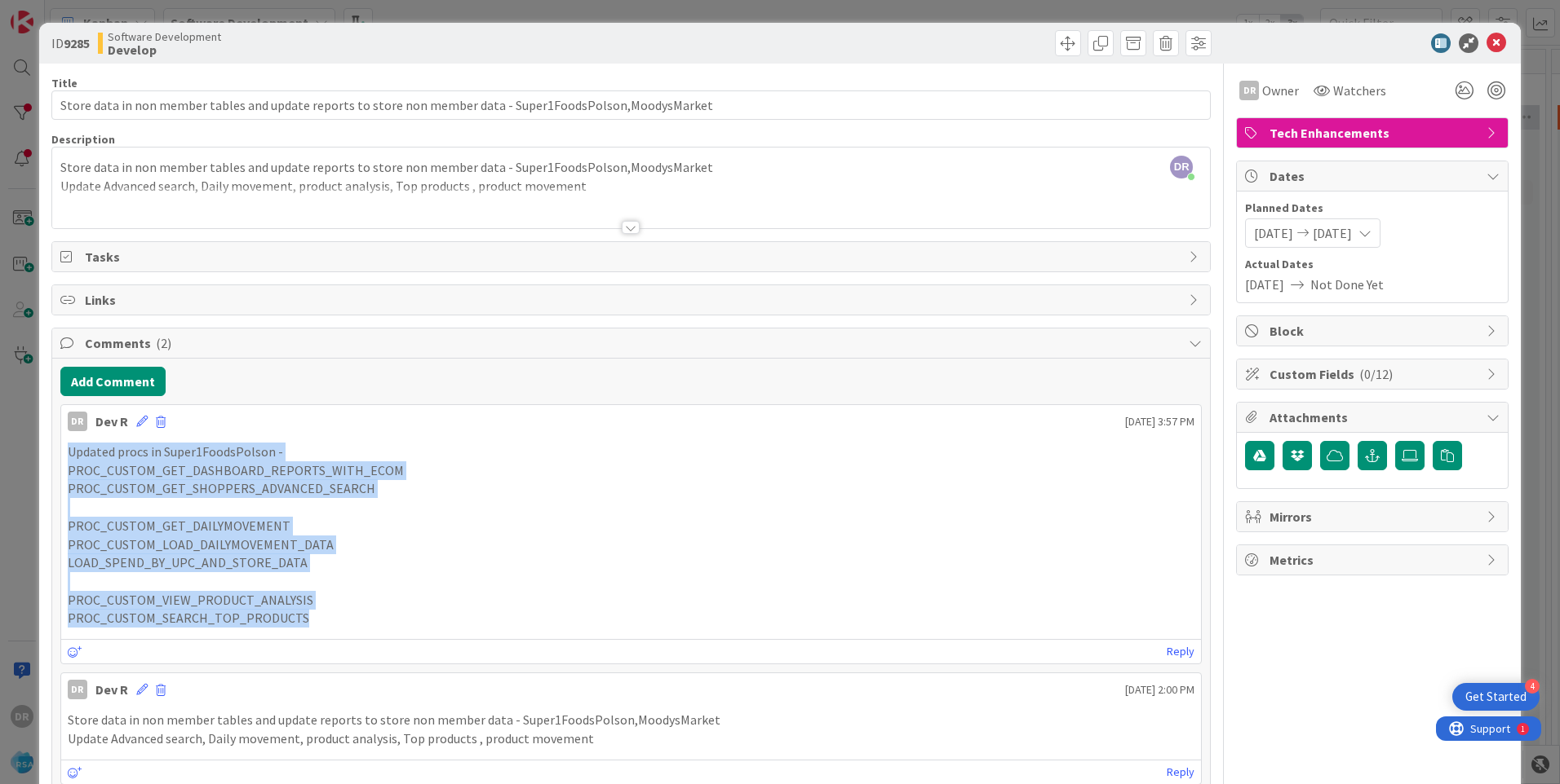
drag, startPoint x: 331, startPoint y: 612, endPoint x: 68, endPoint y: 454, distance: 306.8
click at [68, 454] on div "Updated procs in Super1FoodsPolson - PROC_CUSTOM_GET_DASHBOARD_REPORTS_WITH_ECO…" at bounding box center [631, 536] width 1127 height 186
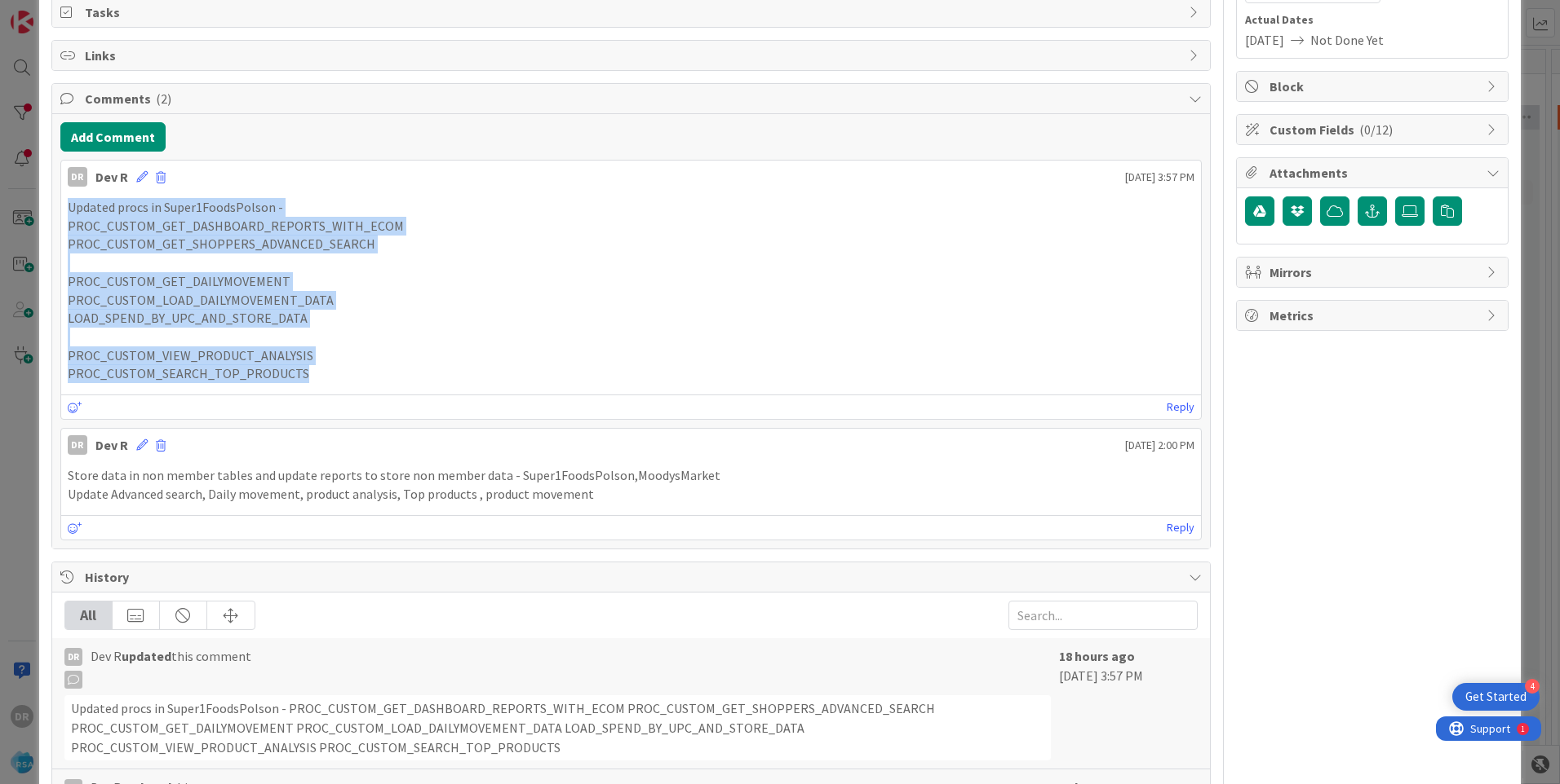
scroll to position [244, 0]
click at [438, 342] on p at bounding box center [631, 337] width 1127 height 19
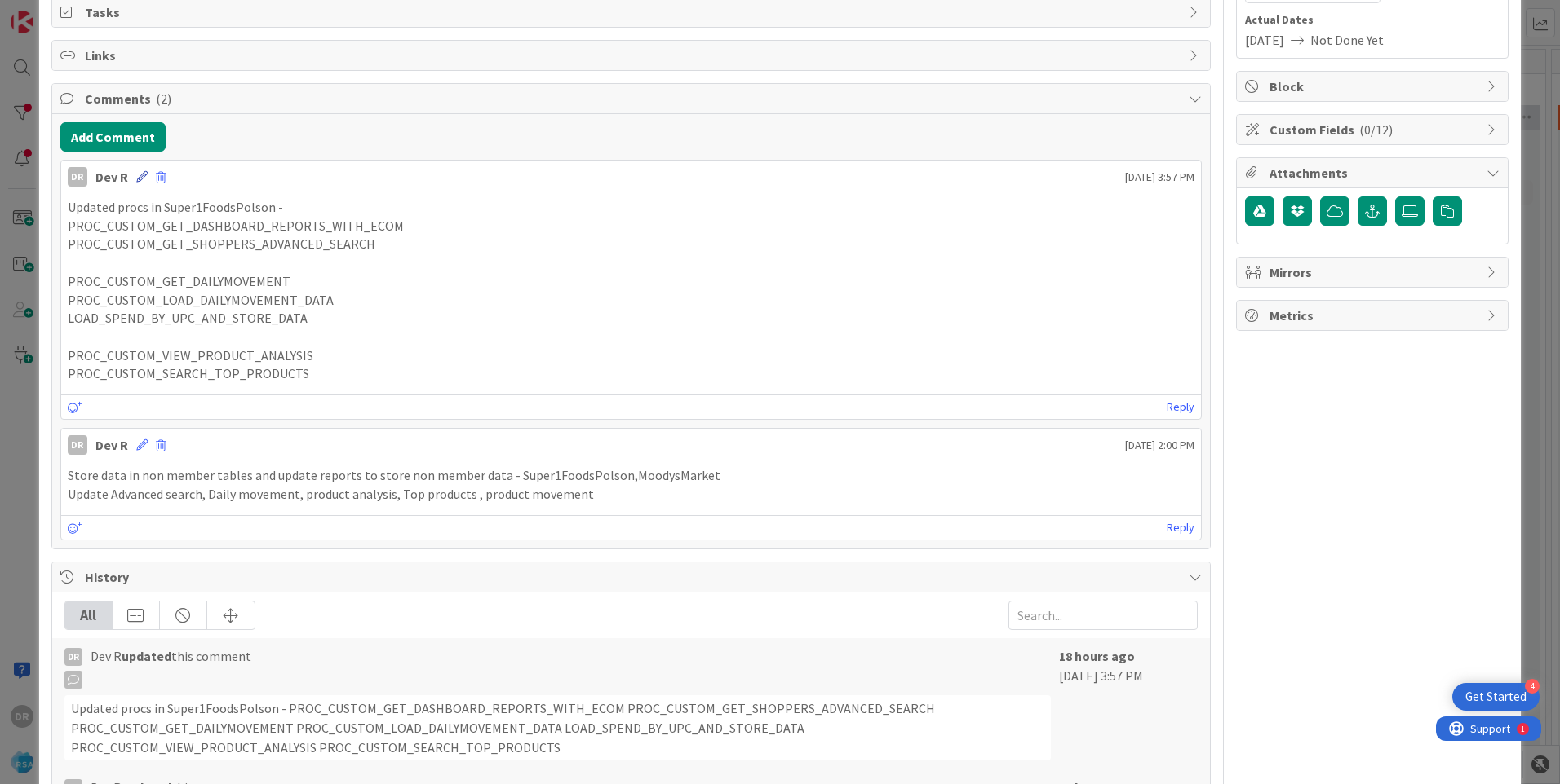
click at [143, 176] on icon at bounding box center [141, 177] width 11 height 11
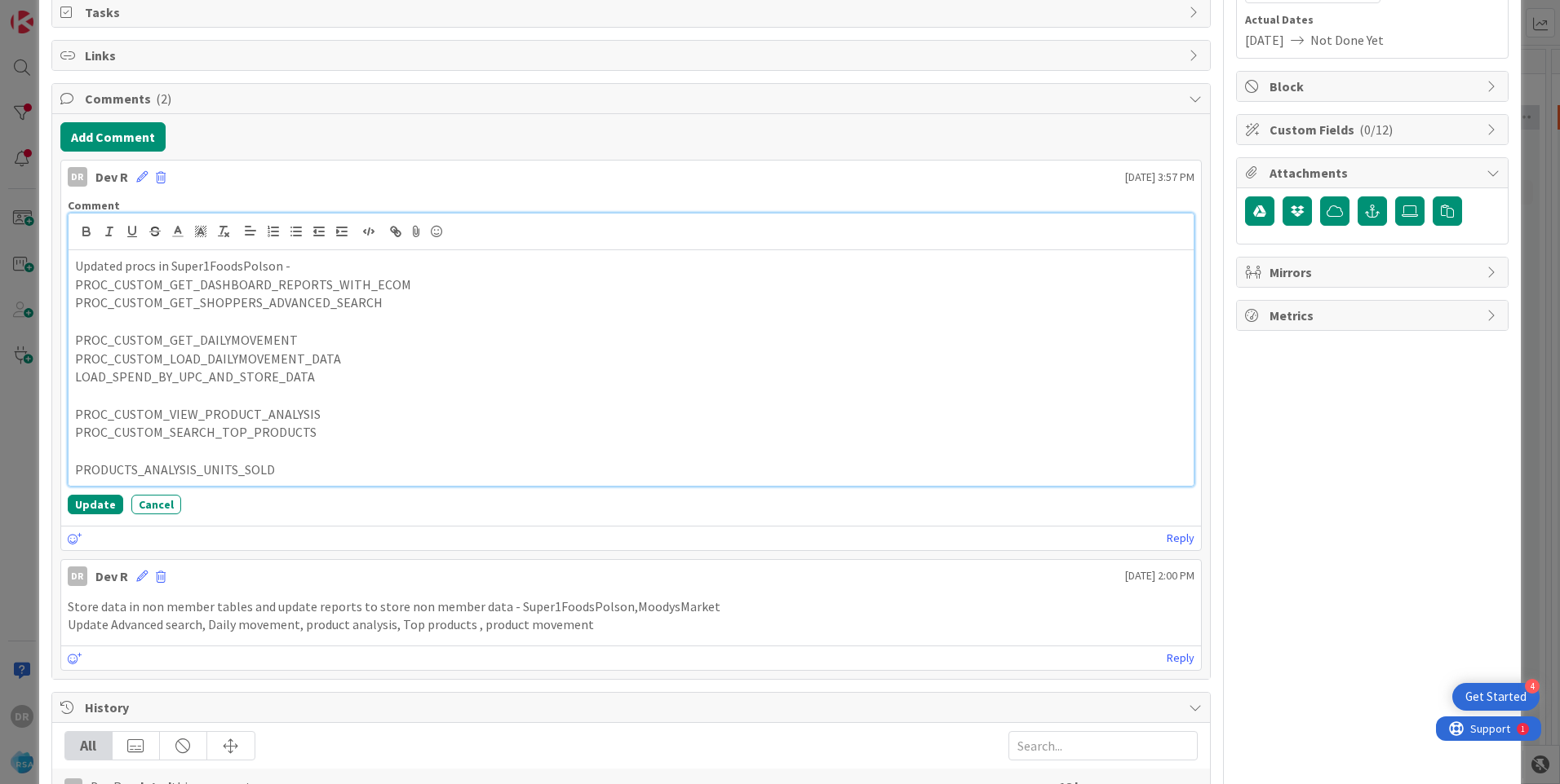
click at [181, 454] on p at bounding box center [631, 451] width 1112 height 19
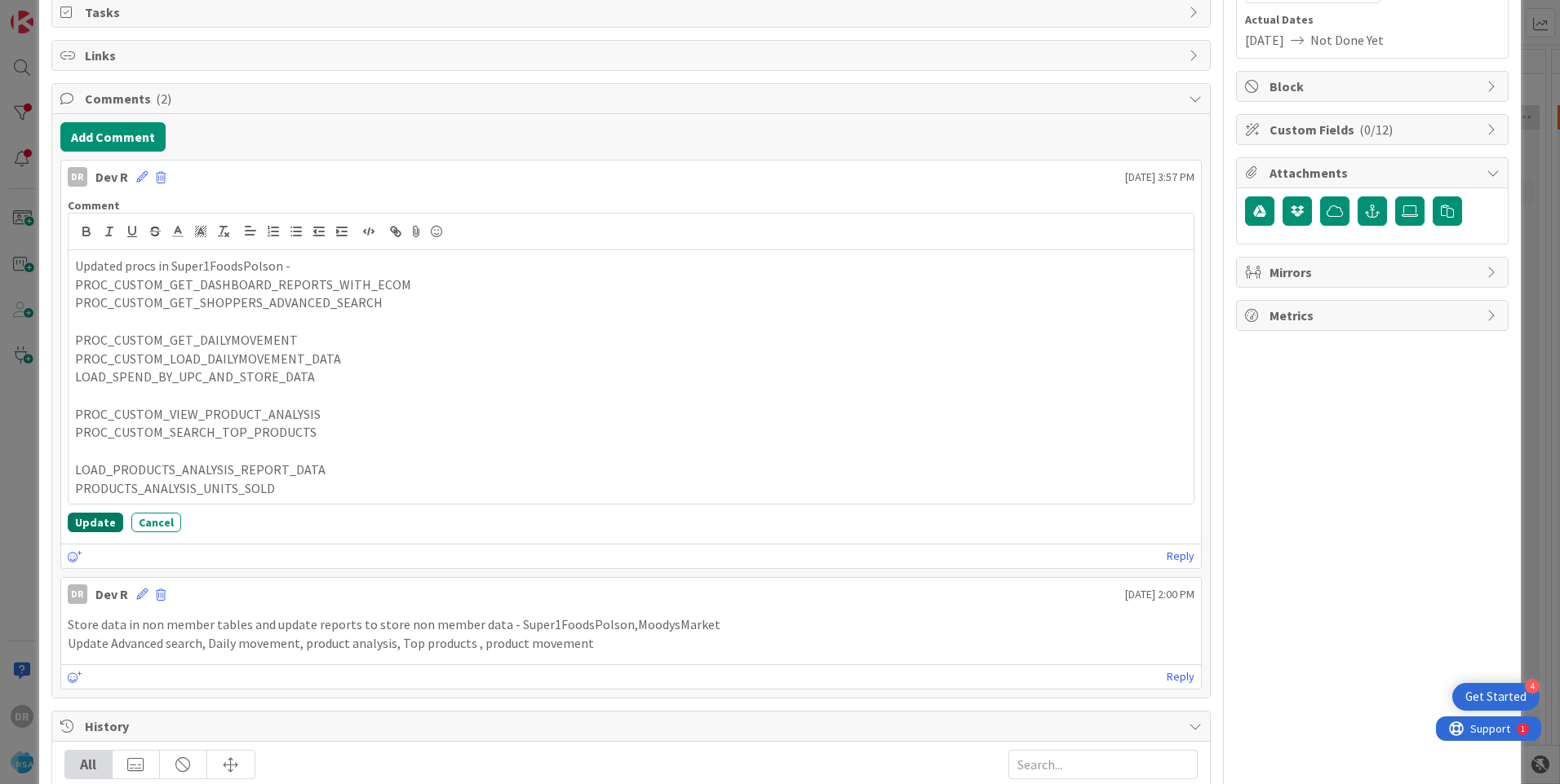
click at [96, 525] on button "Update" at bounding box center [96, 523] width 56 height 20
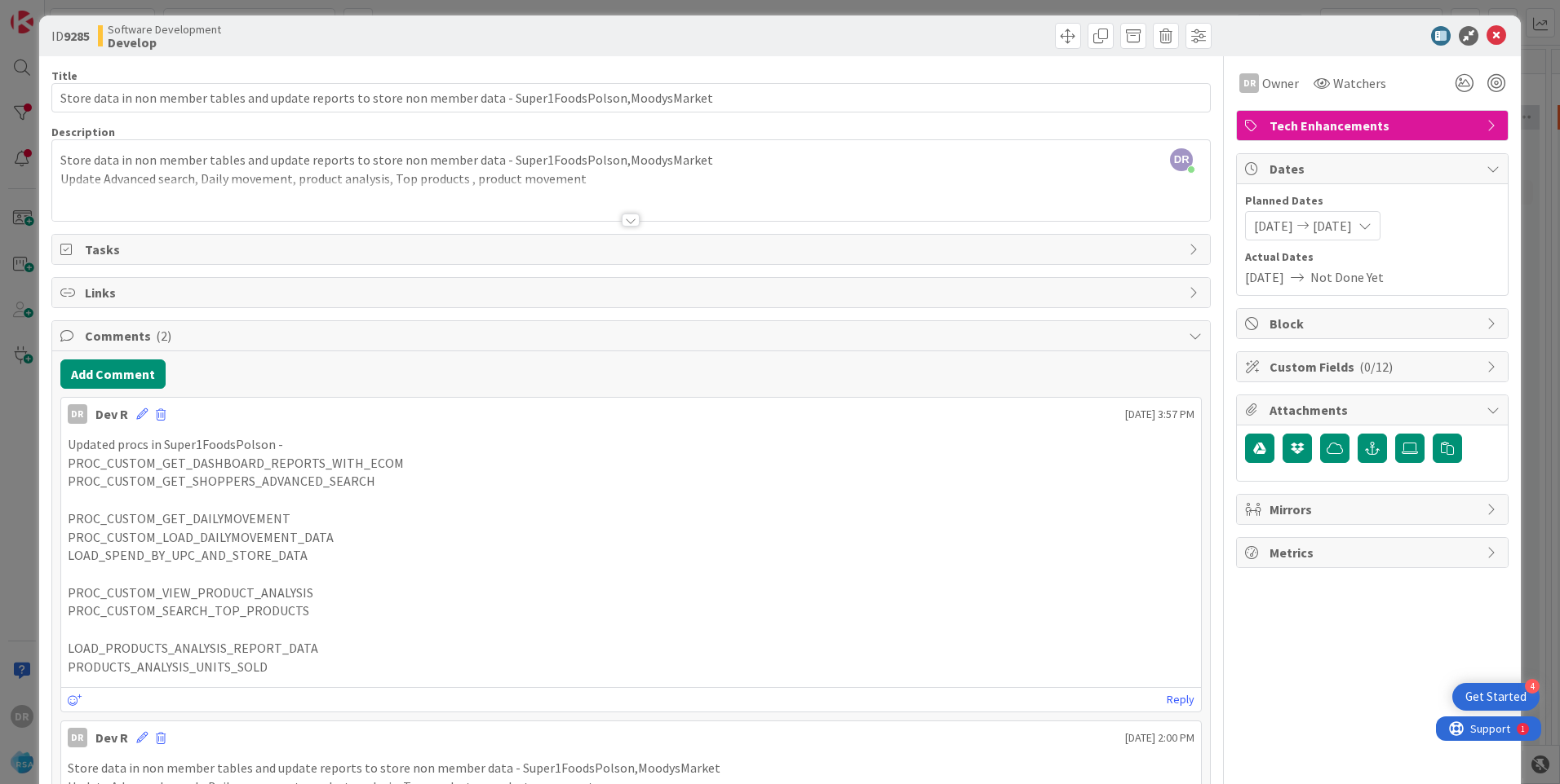
scroll to position [0, 0]
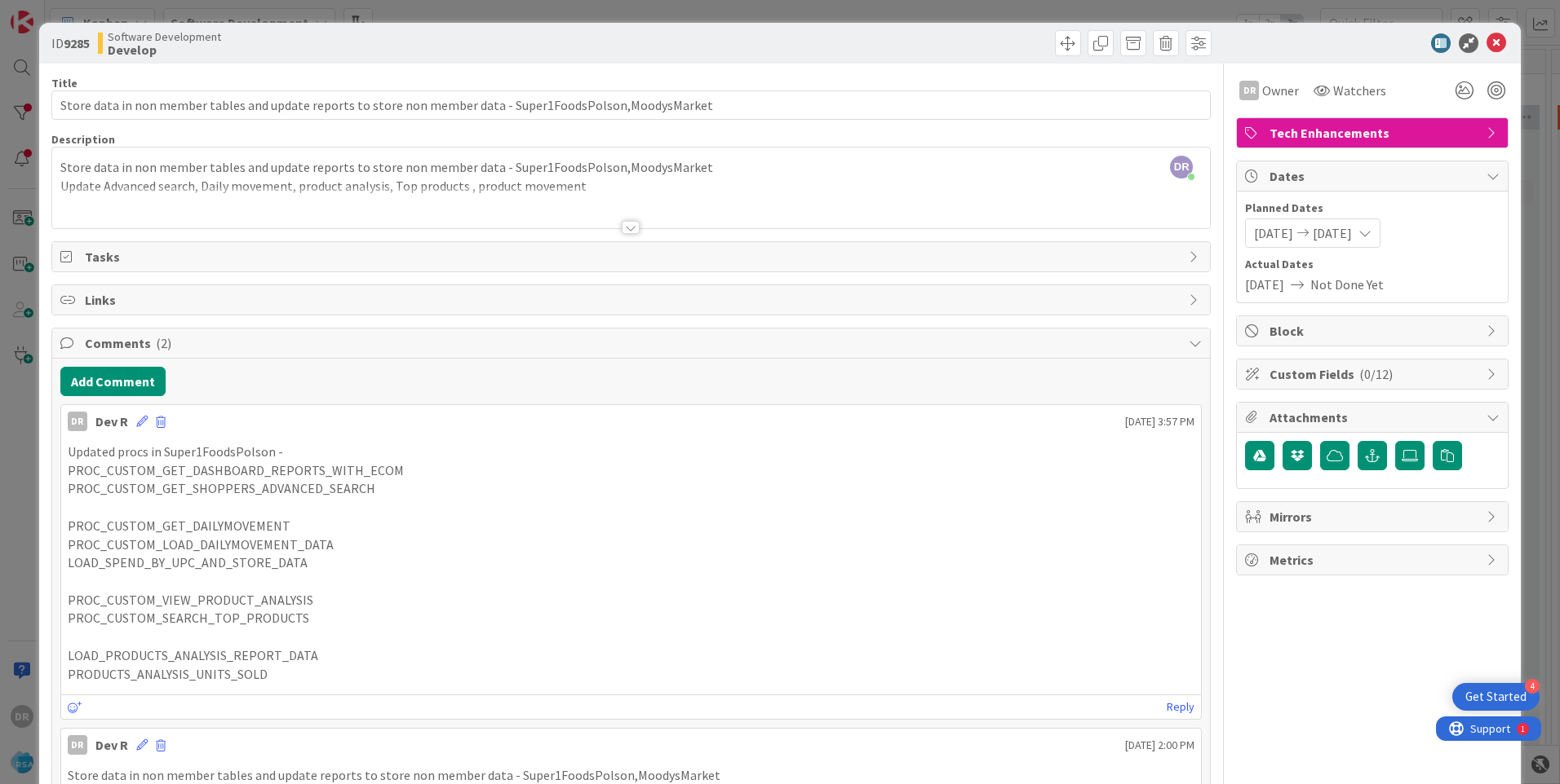
click at [252, 195] on div at bounding box center [631, 207] width 1158 height 42
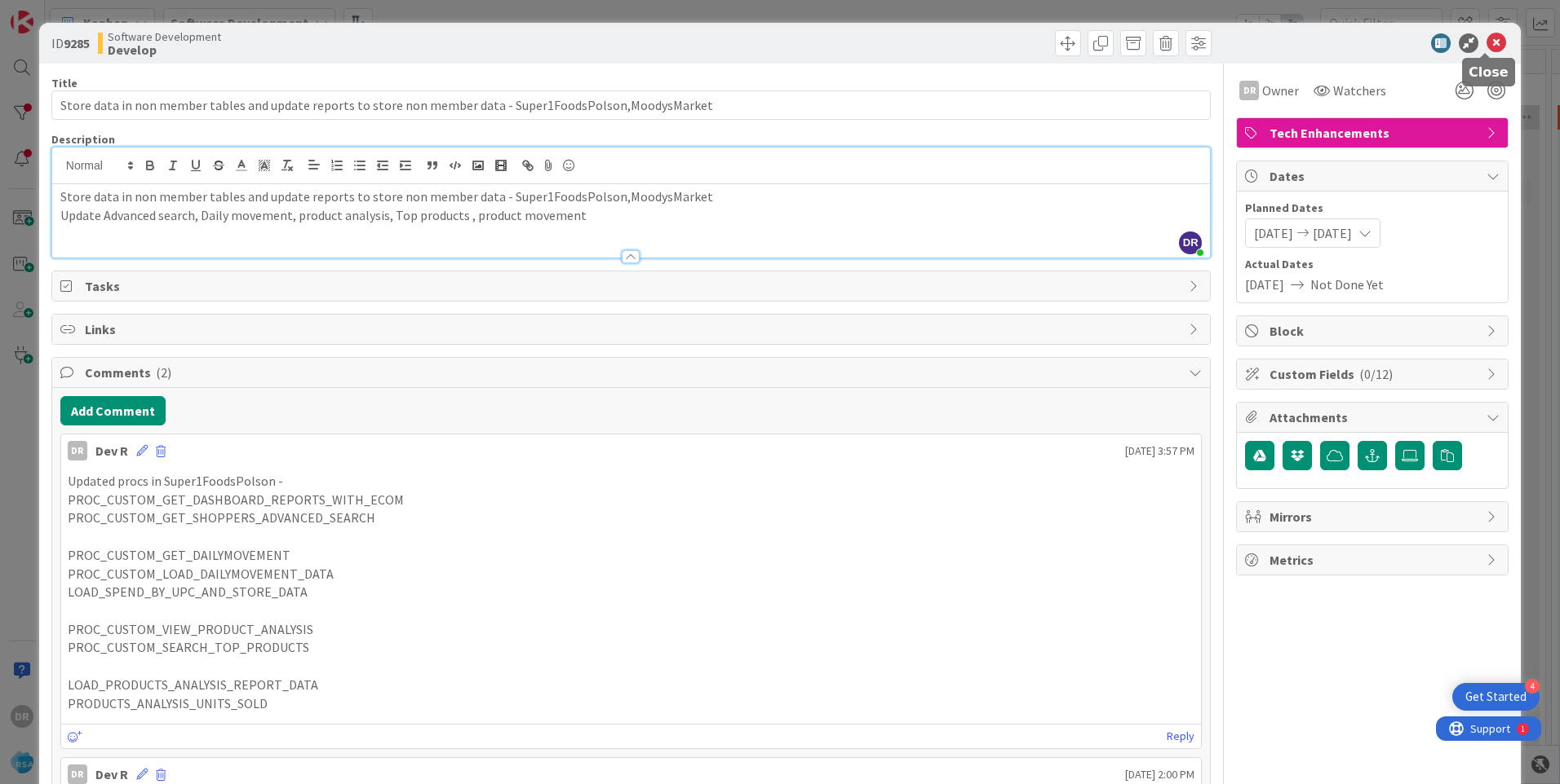
click at [1486, 36] on icon at bounding box center [1496, 44] width 20 height 20
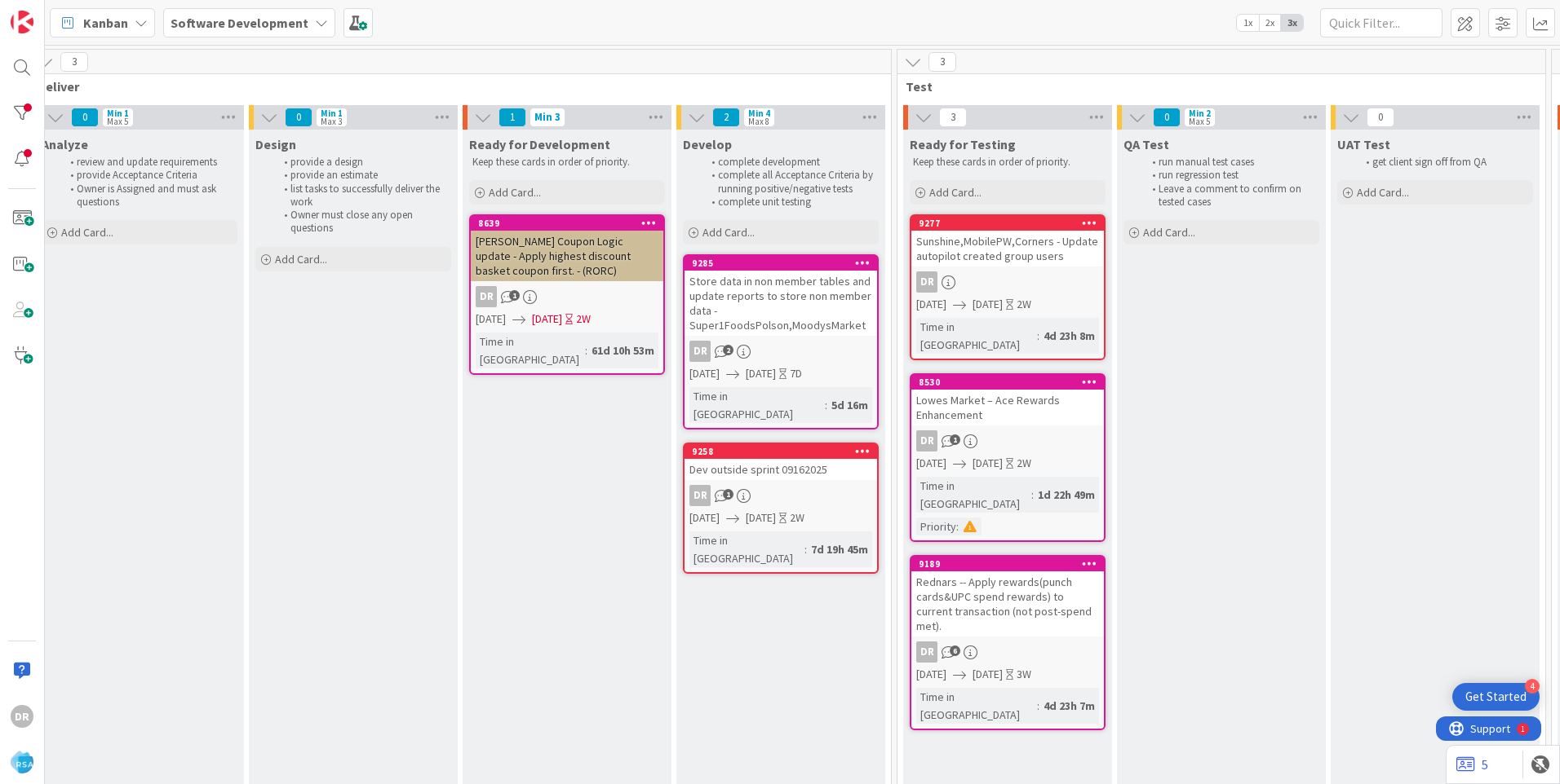
click at [766, 464] on link "9258 Dev outside sprint 09162025 DR 1 09/15/2025 09/26/2025 2W Time in Column :…" at bounding box center [780, 509] width 196 height 132
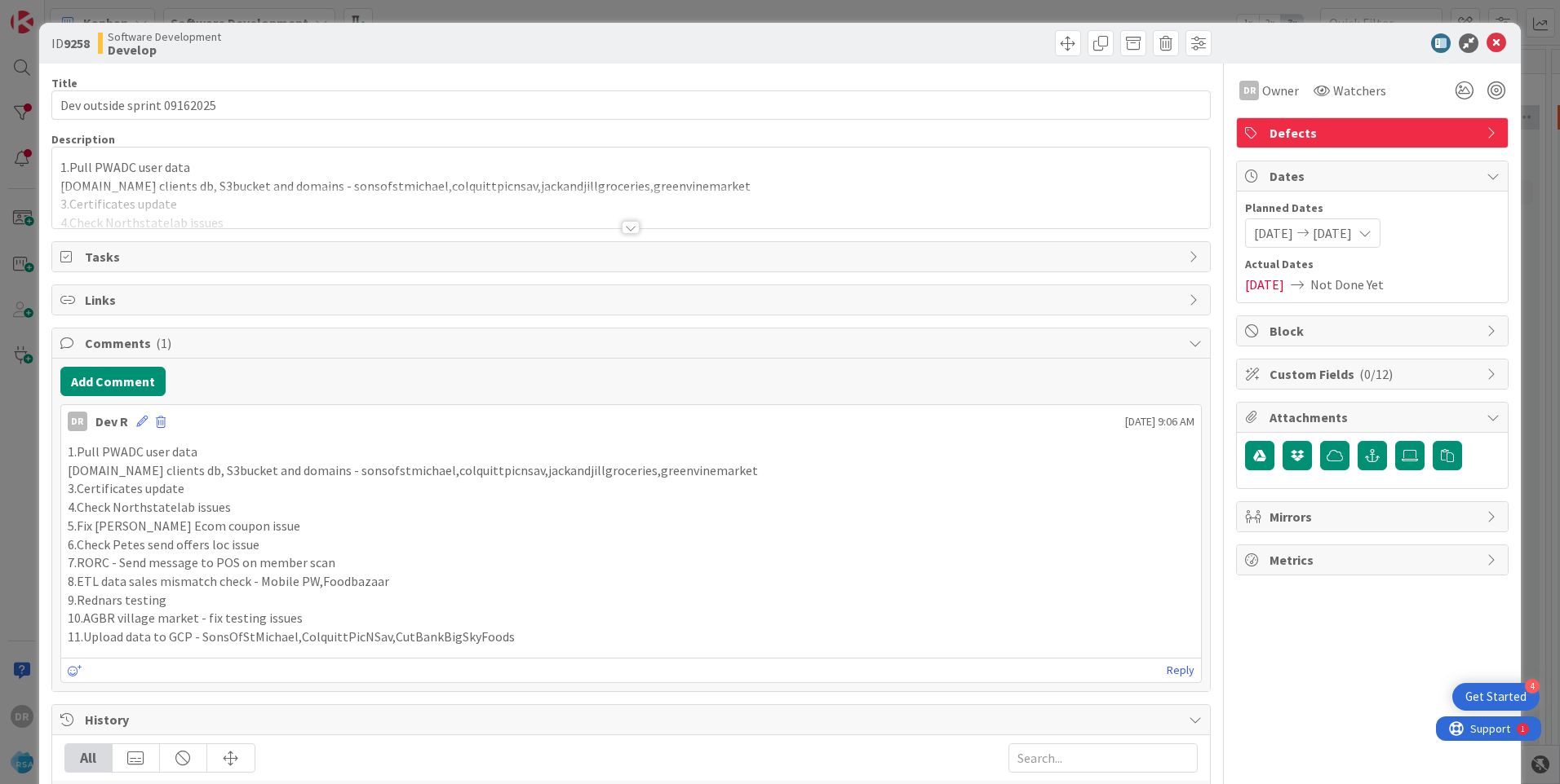
click at [245, 202] on div at bounding box center [631, 207] width 1158 height 42
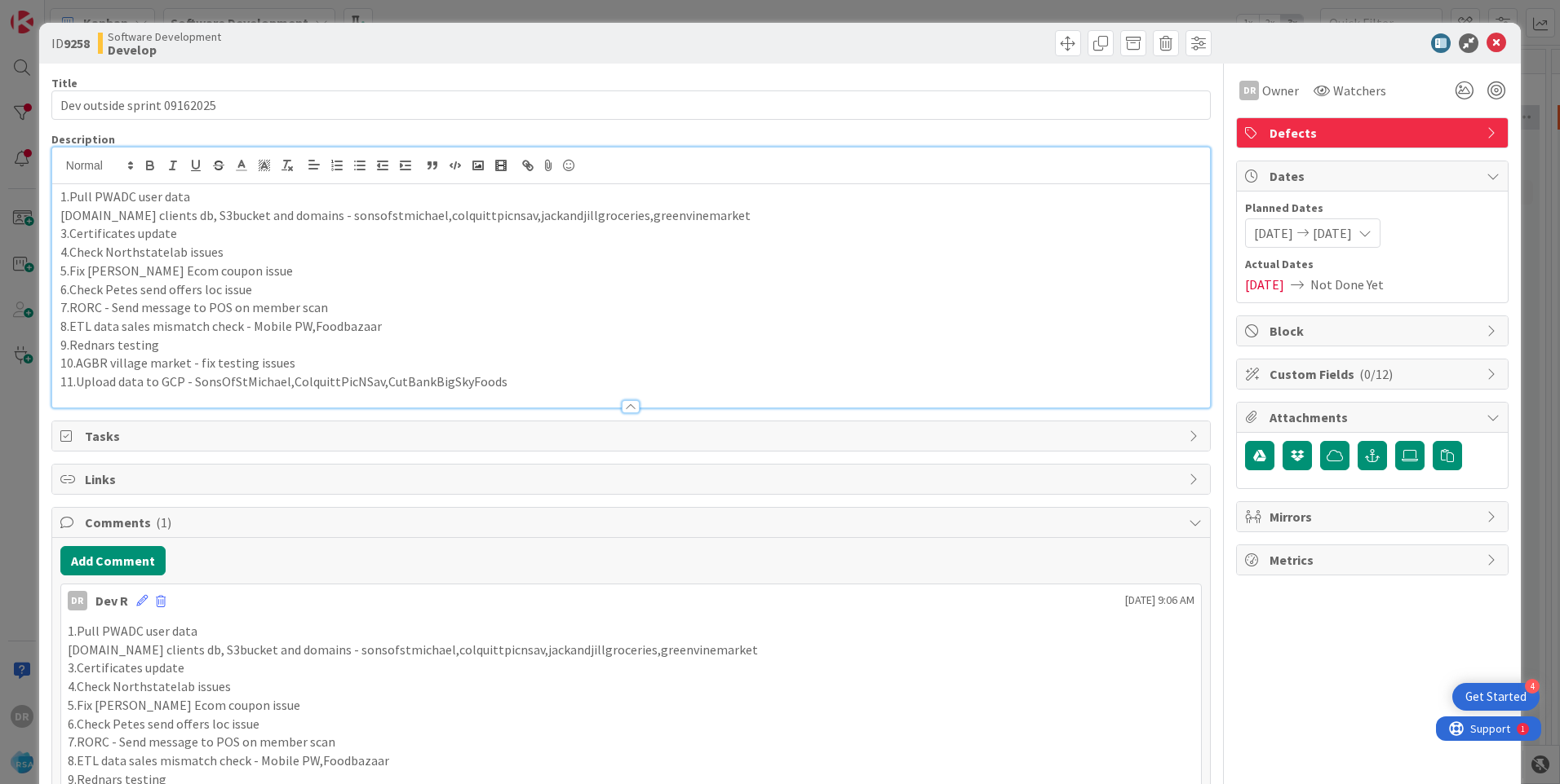
click at [502, 382] on p "11.Upload data to GCP - SonsOfStMichael,ColquittPicNSav,CutBankBigSkyFoods" at bounding box center [630, 382] width 1141 height 19
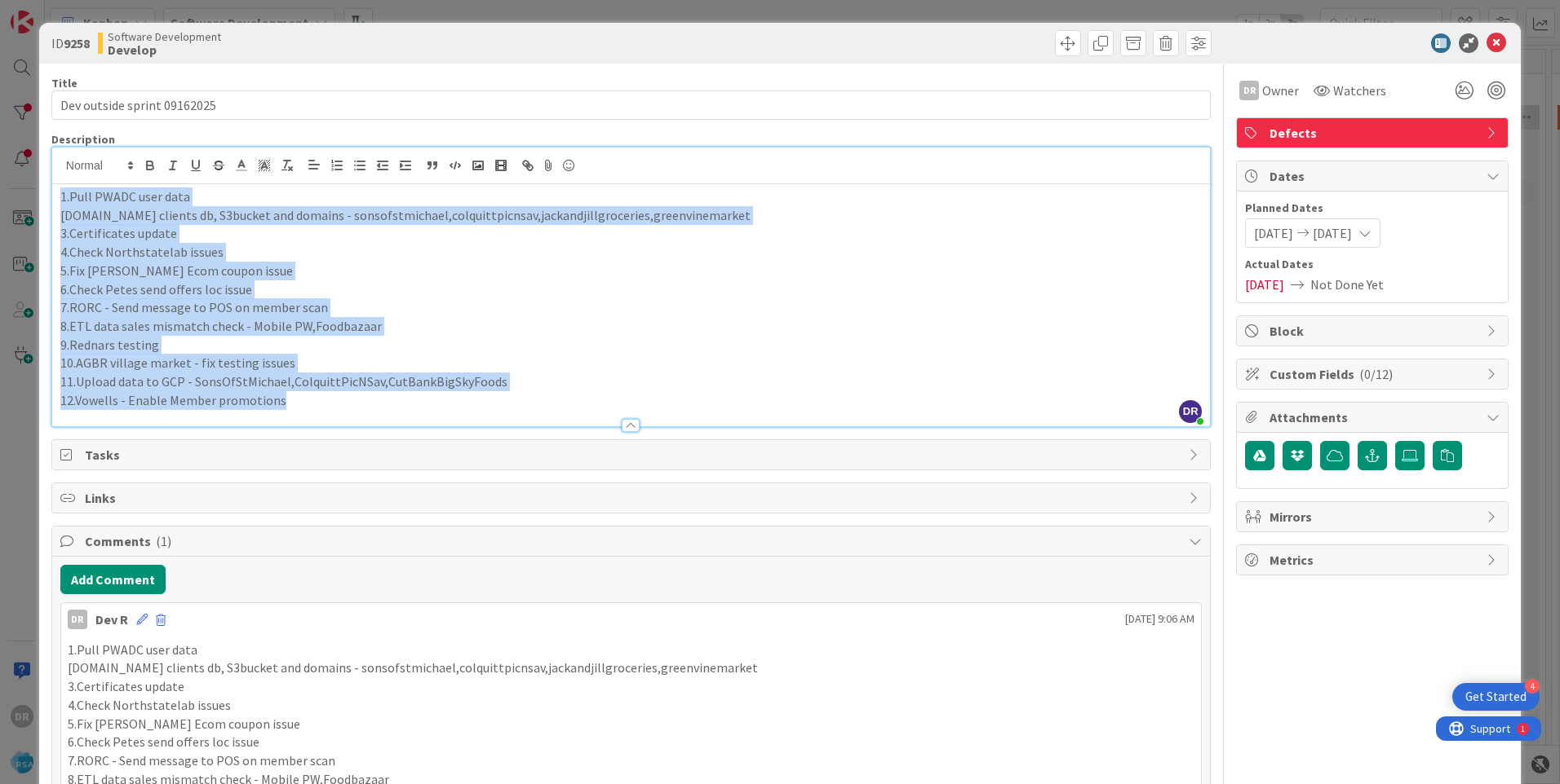
copy div "1.Pull PWADC user data 2.New clients db, S3bucket and domains - sonsofstmichael…"
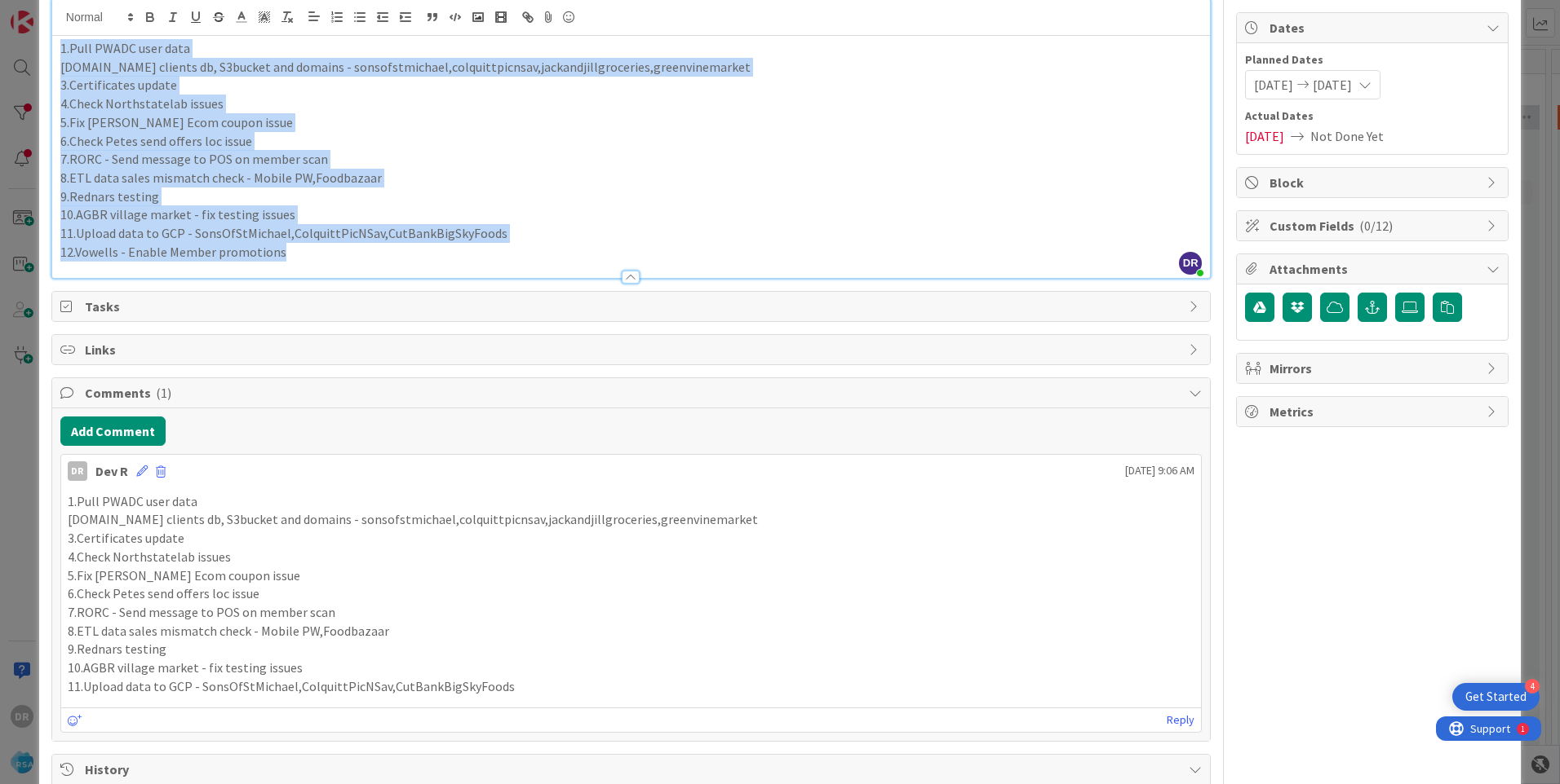
scroll to position [163, 0]
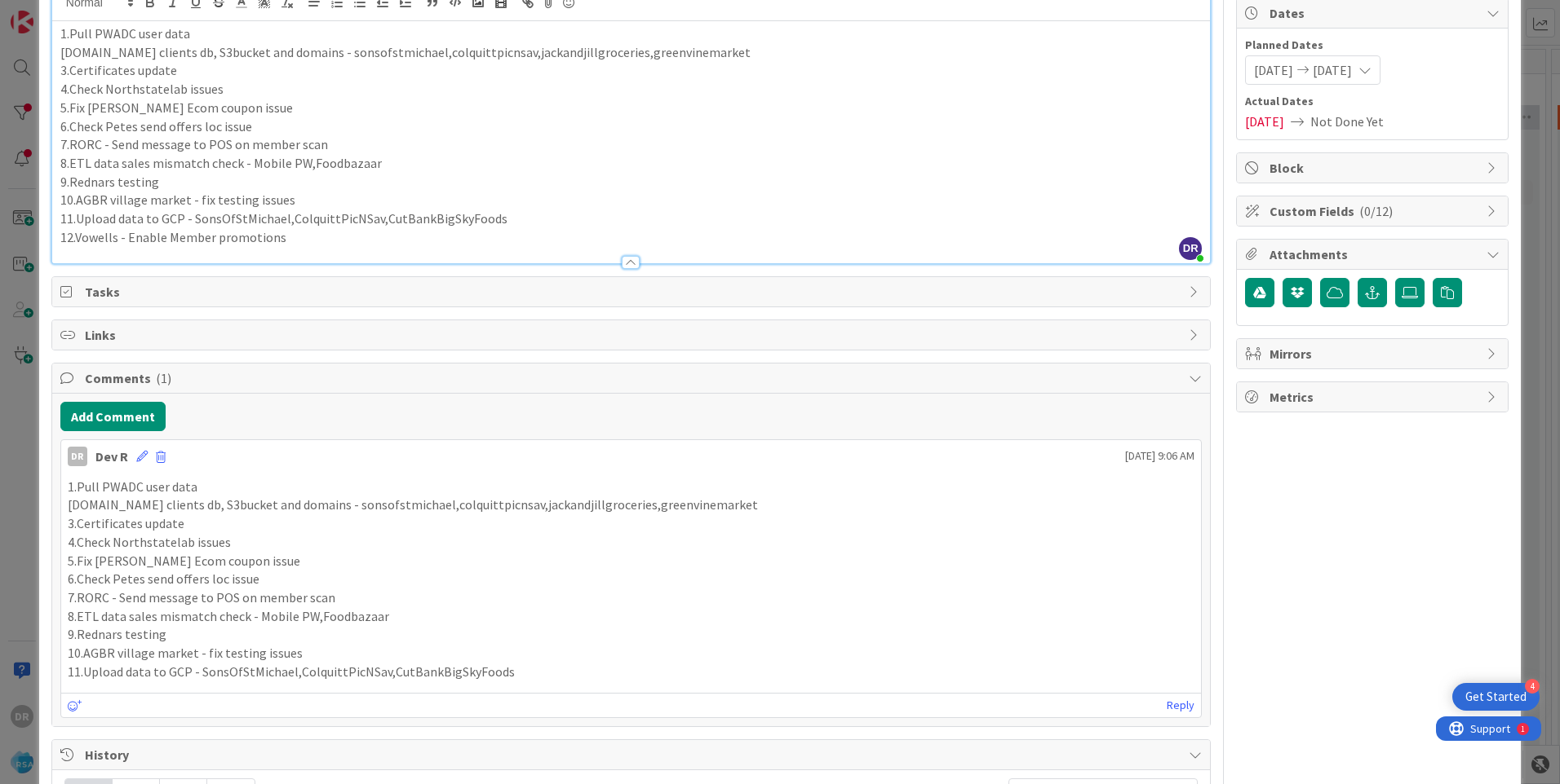
click at [140, 464] on div "DR Dev R September 24 2025 9:06 AM" at bounding box center [631, 453] width 1140 height 26
click at [143, 456] on icon at bounding box center [141, 456] width 11 height 11
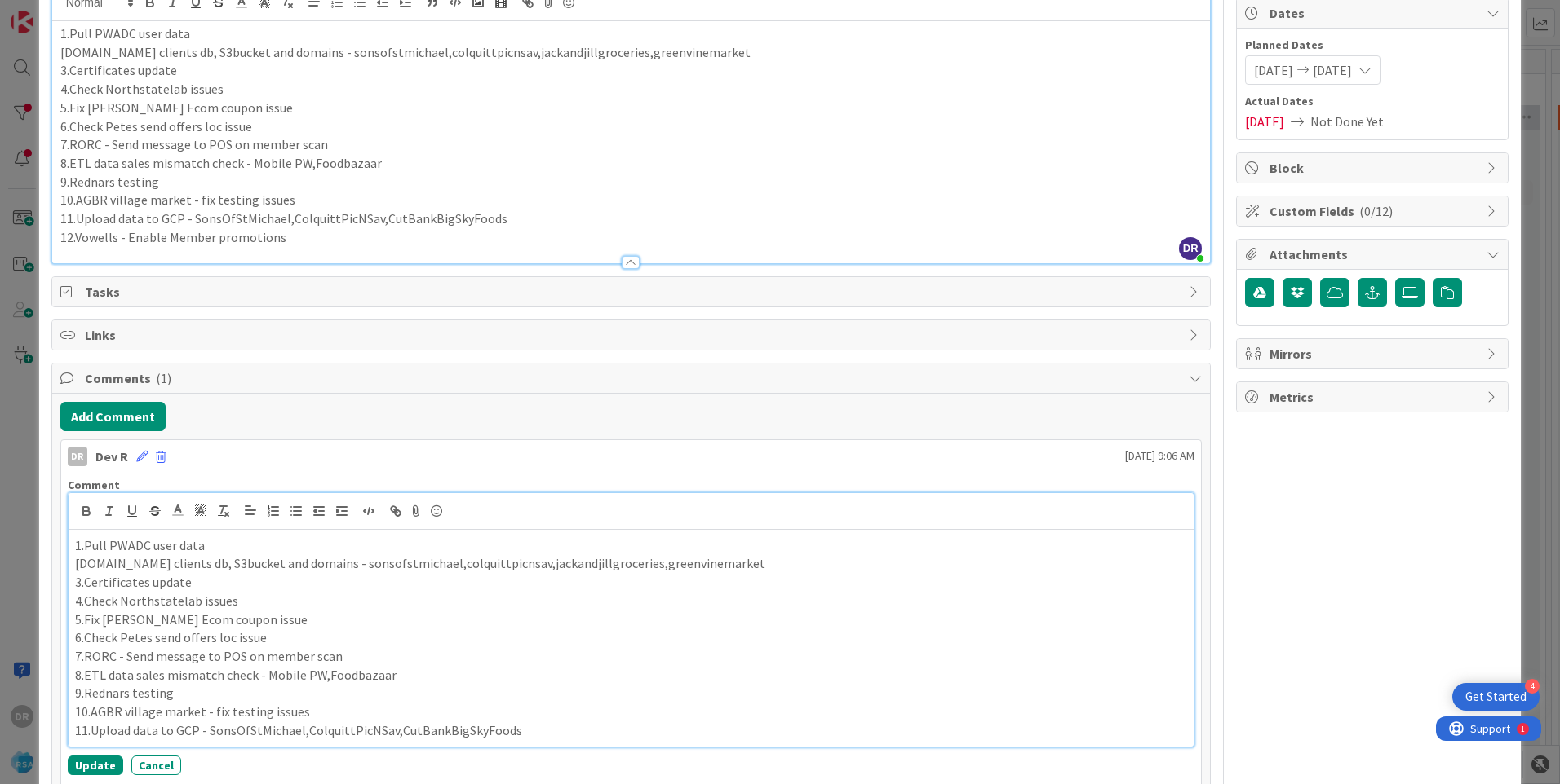
click at [366, 651] on p "7.RORC - Send message to POS on member scan" at bounding box center [631, 656] width 1112 height 19
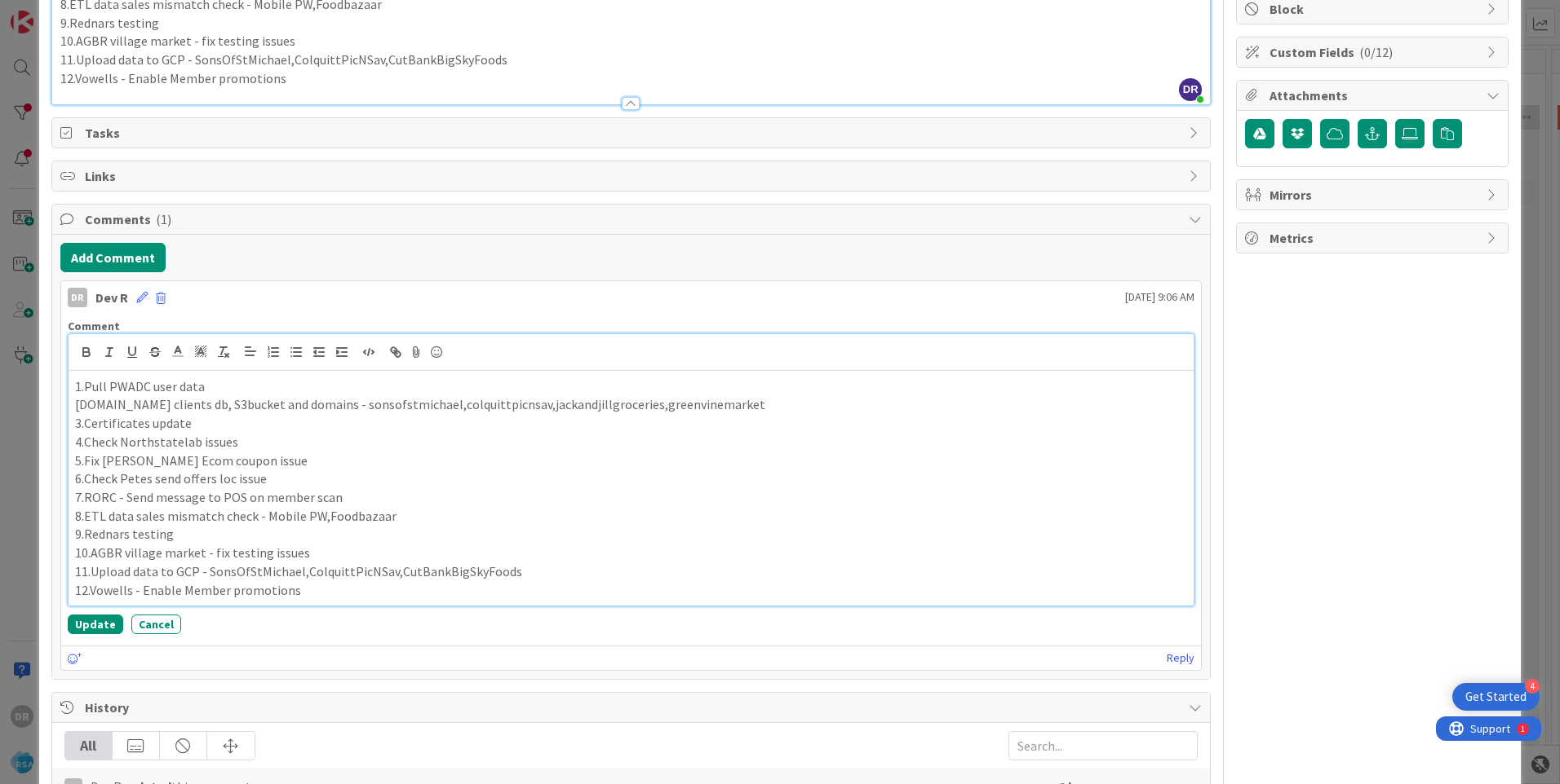
scroll to position [326, 0]
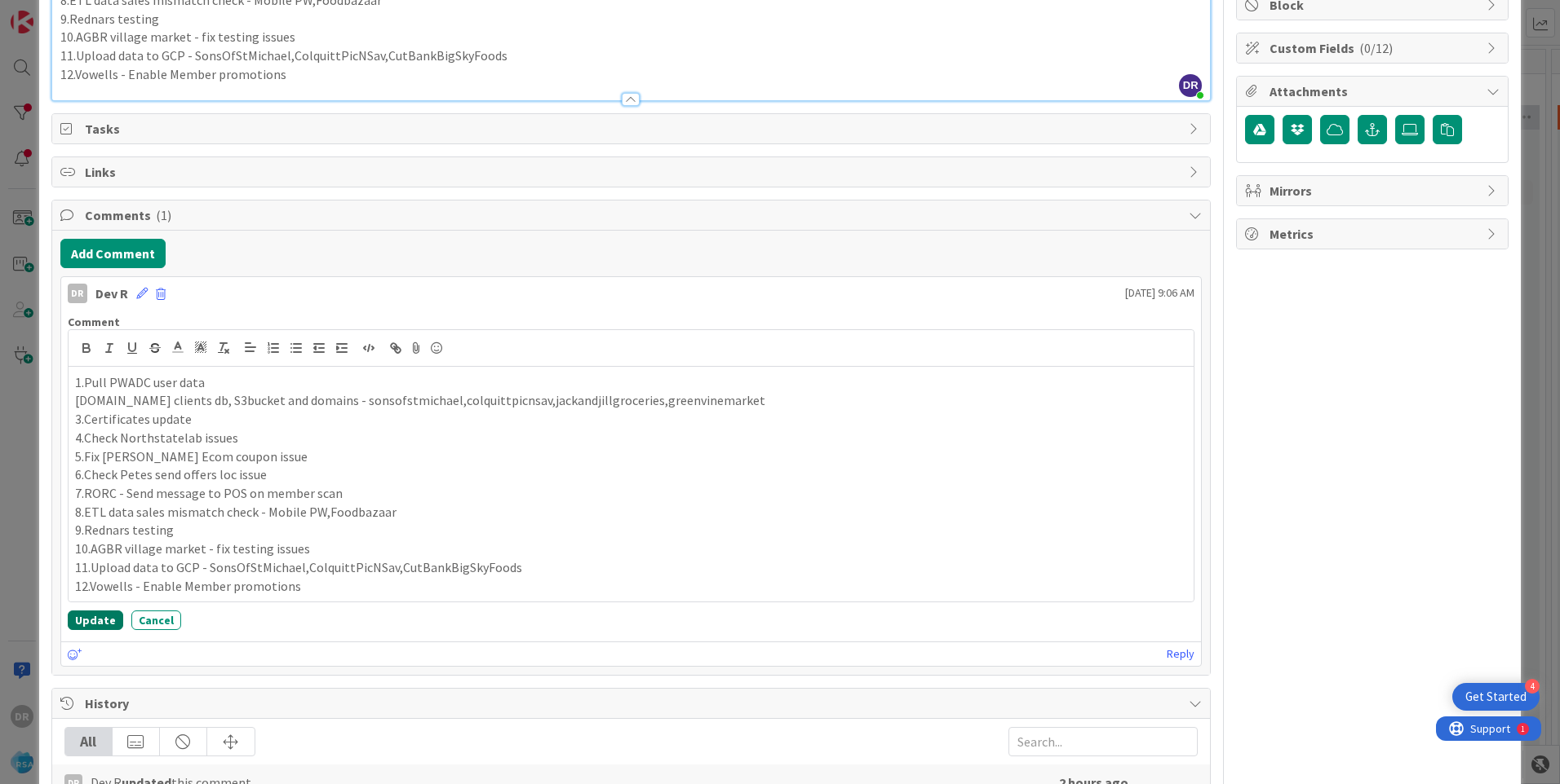
click at [96, 613] on button "Update" at bounding box center [96, 620] width 56 height 20
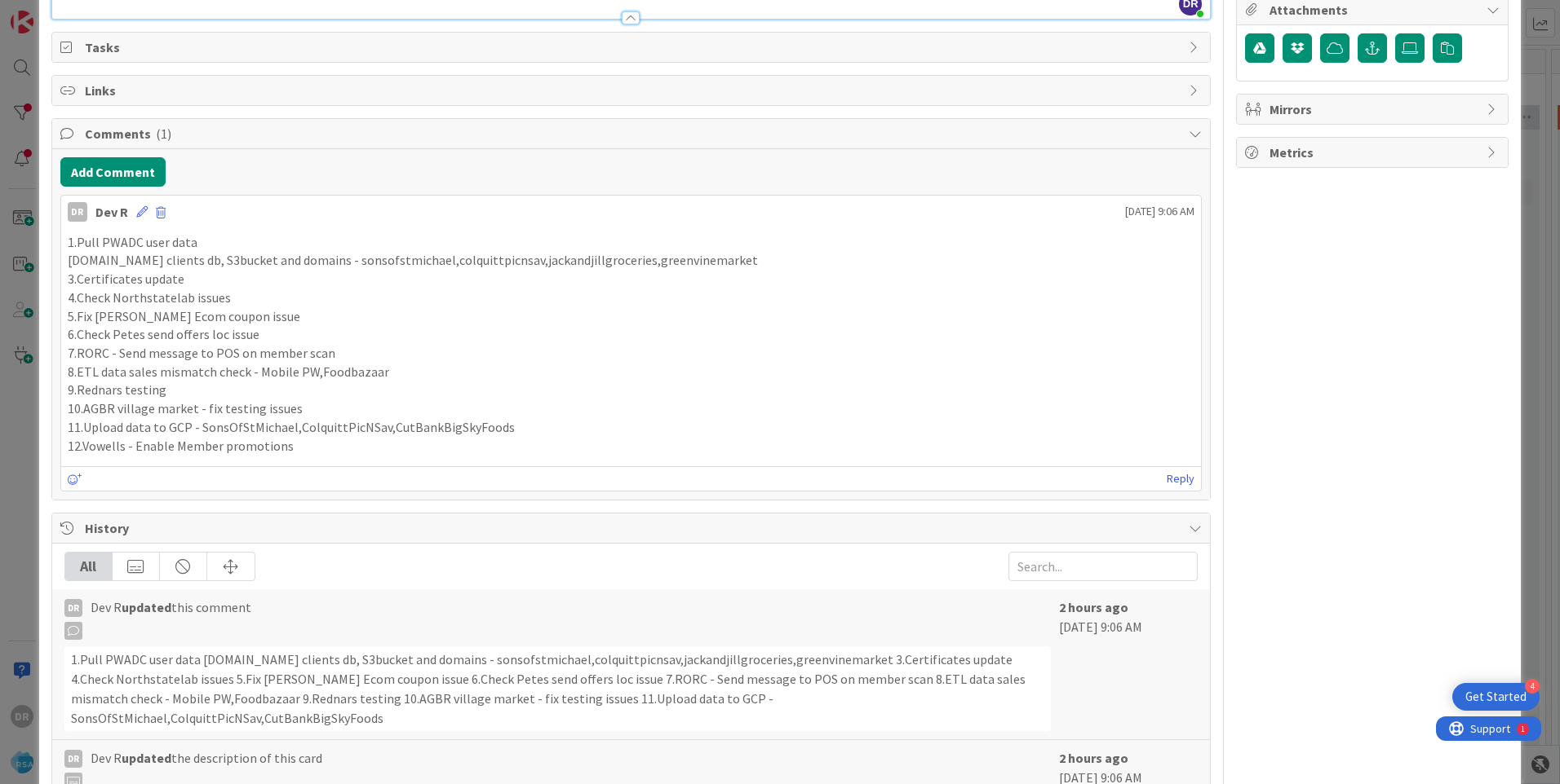
scroll to position [0, 0]
